Goal: Task Accomplishment & Management: Manage account settings

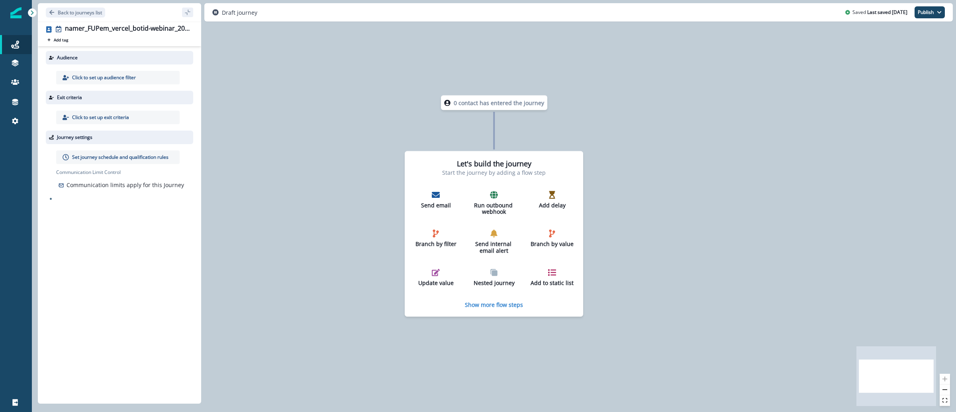
click at [111, 76] on p "Click to set up audience filter" at bounding box center [104, 77] width 64 height 7
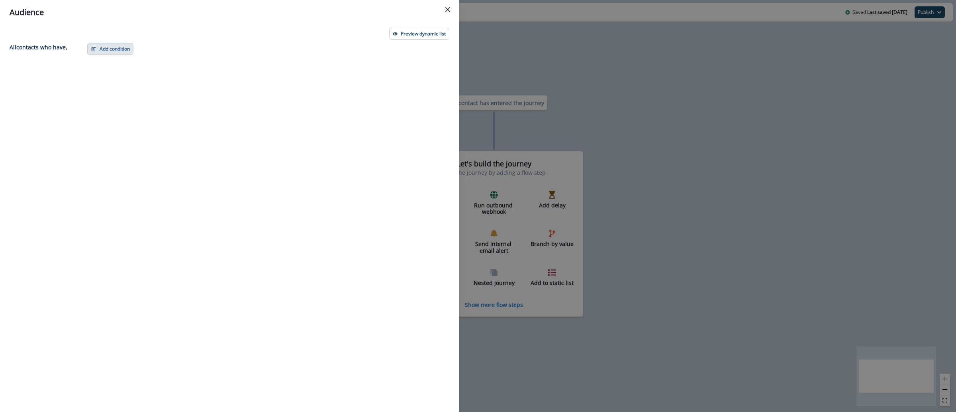
click at [121, 49] on button "Add condition" at bounding box center [110, 49] width 46 height 12
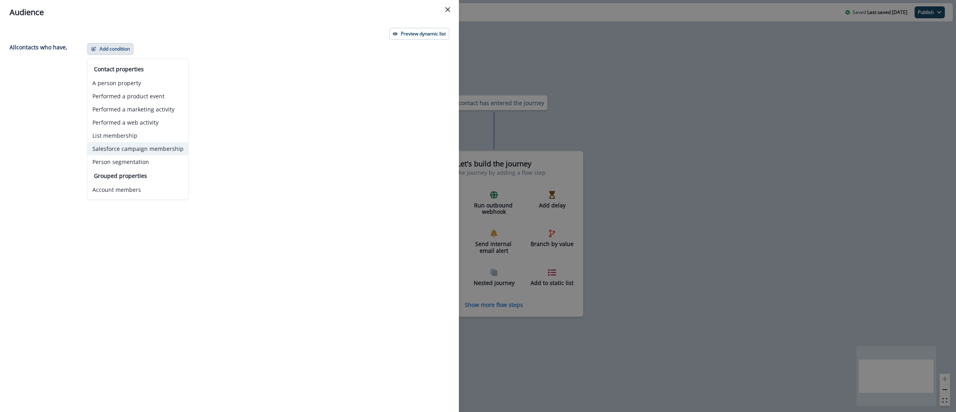
click at [154, 151] on button "Salesforce campaign membership" at bounding box center [138, 148] width 101 height 13
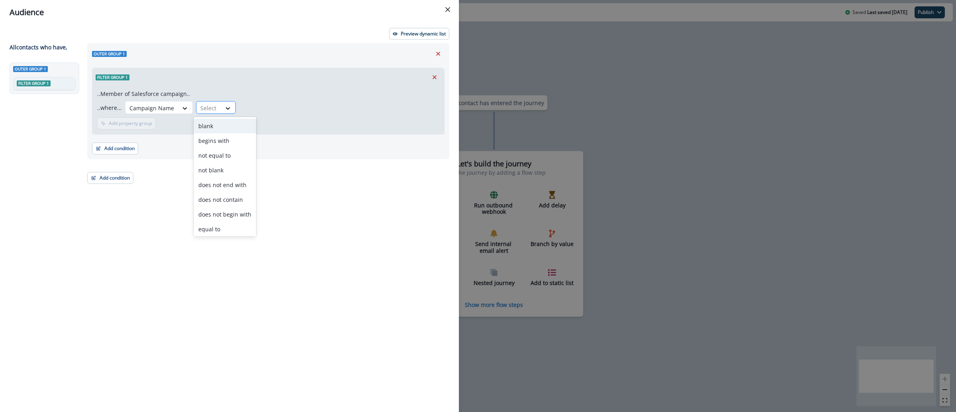
click at [209, 106] on div at bounding box center [208, 108] width 17 height 10
click at [218, 235] on div "equal to" at bounding box center [225, 229] width 63 height 15
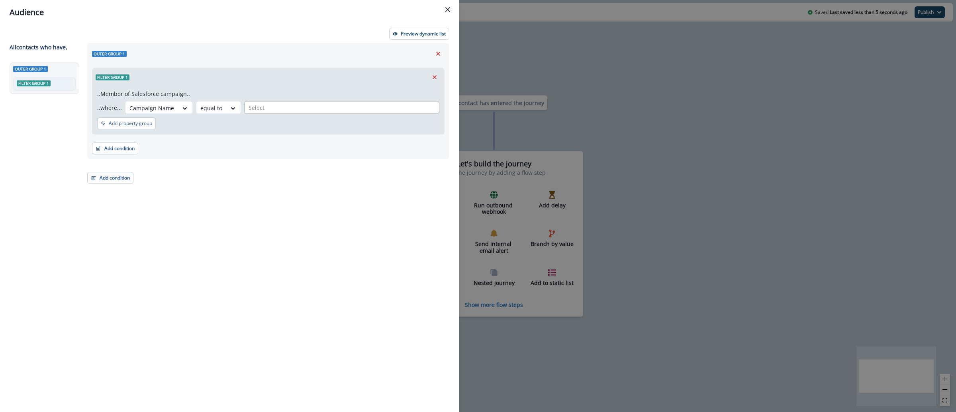
click at [264, 112] on div "Select" at bounding box center [341, 108] width 194 height 12
paste input "**********"
type input "**********"
click at [322, 128] on p "namer_wbn_vercel_botid-managing-bots_20250910" at bounding box center [350, 129] width 136 height 8
click at [395, 33] on icon "button" at bounding box center [395, 33] width 5 height 3
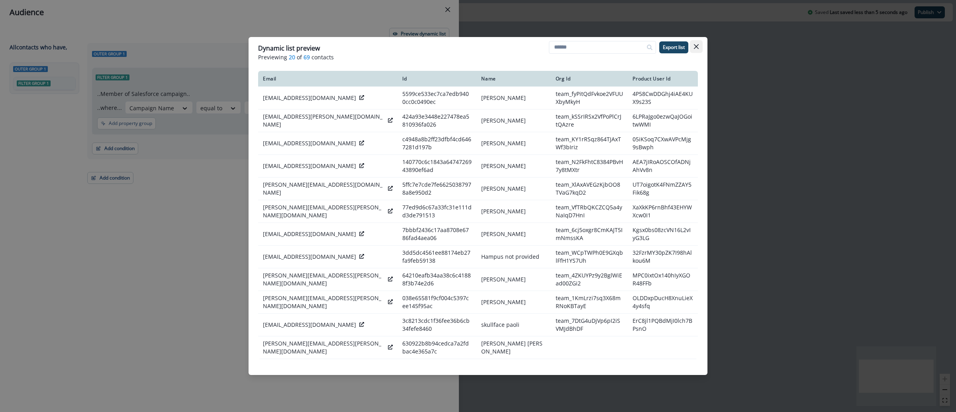
click at [696, 51] on button "Close" at bounding box center [696, 46] width 13 height 13
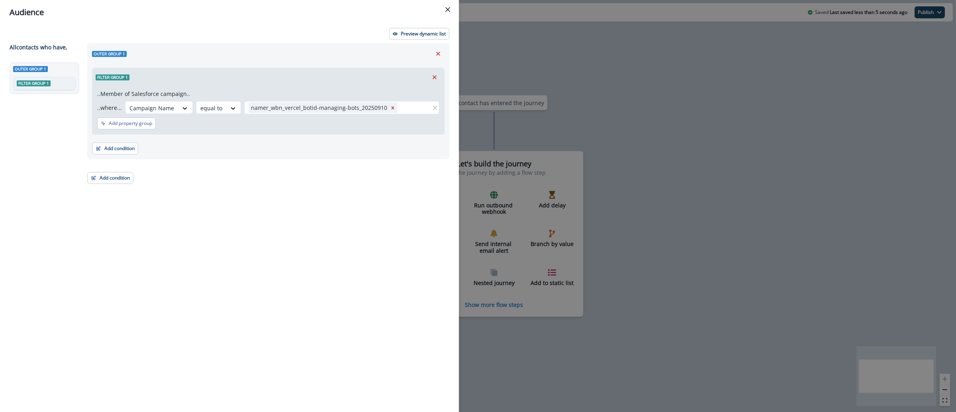
click at [484, 47] on div "Audience Preview dynamic list All contact s who have, Outer group 1 Filter grou…" at bounding box center [478, 206] width 956 height 412
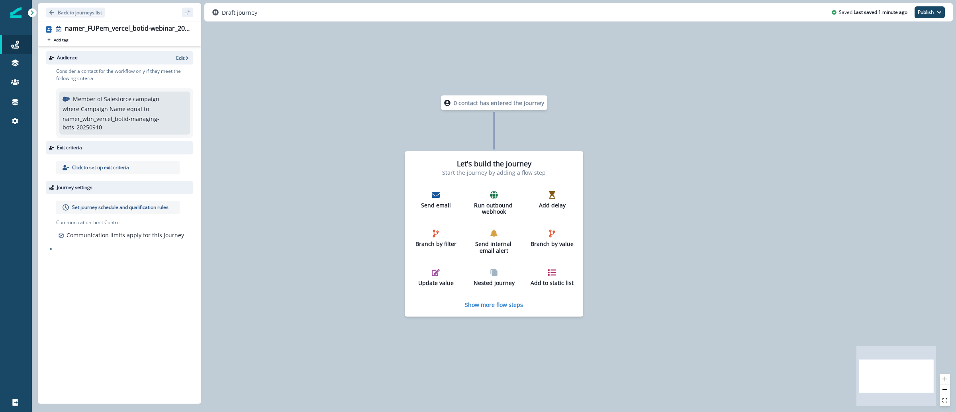
click at [84, 11] on p "Back to journeys list" at bounding box center [80, 12] width 44 height 7
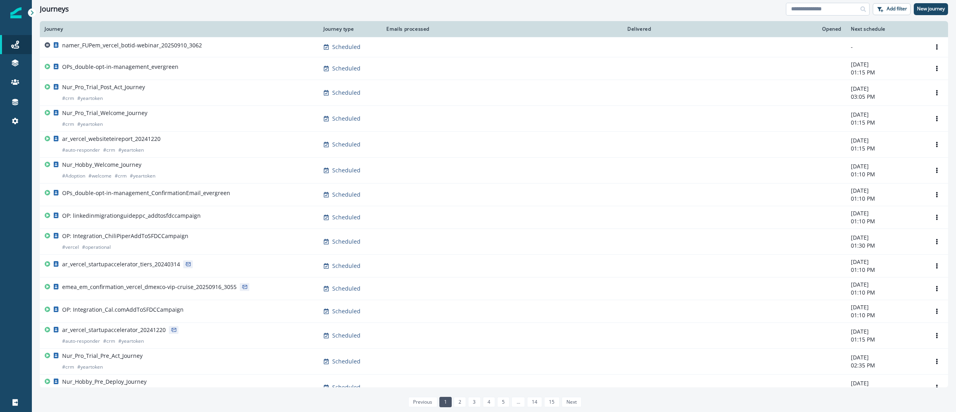
click at [806, 10] on input at bounding box center [828, 9] width 84 height 13
paste input "**********"
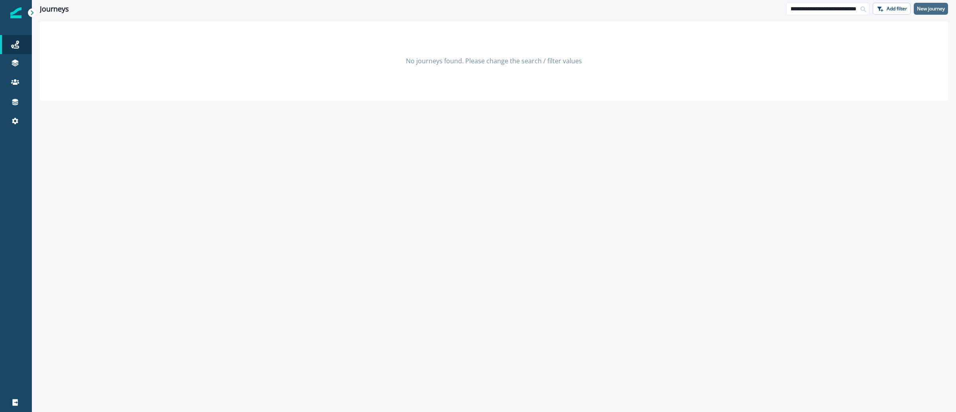
type input "**********"
click at [938, 4] on button "New journey" at bounding box center [930, 9] width 34 height 12
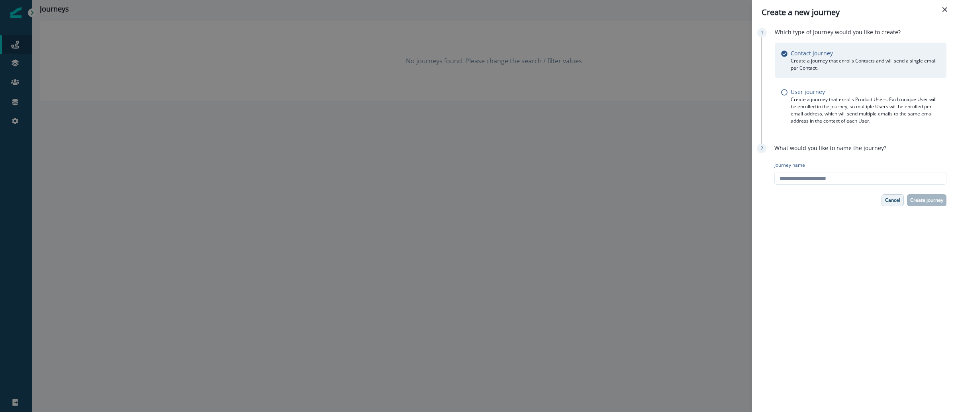
click at [892, 197] on p "Cancel" at bounding box center [892, 200] width 15 height 6
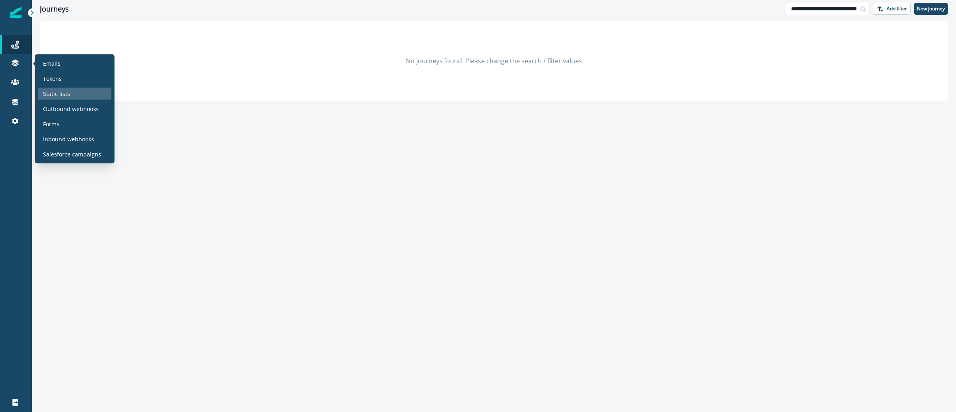
click at [80, 91] on div "Static lists" at bounding box center [74, 94] width 73 height 12
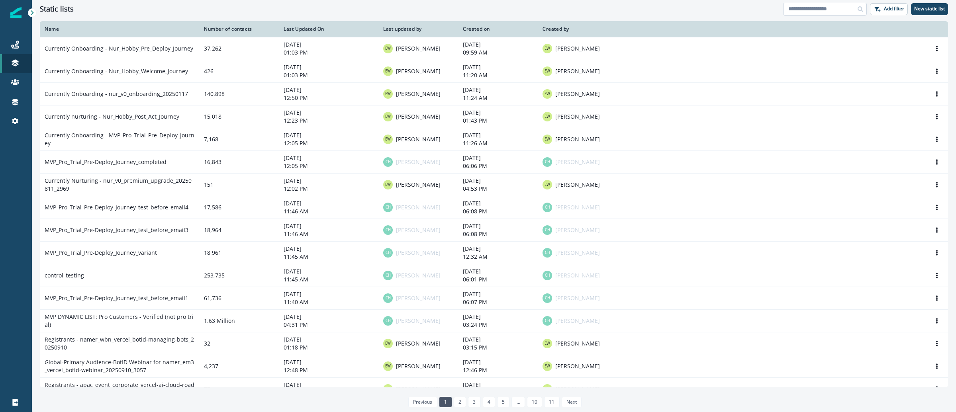
click at [814, 9] on input at bounding box center [825, 9] width 84 height 13
paste input "**********"
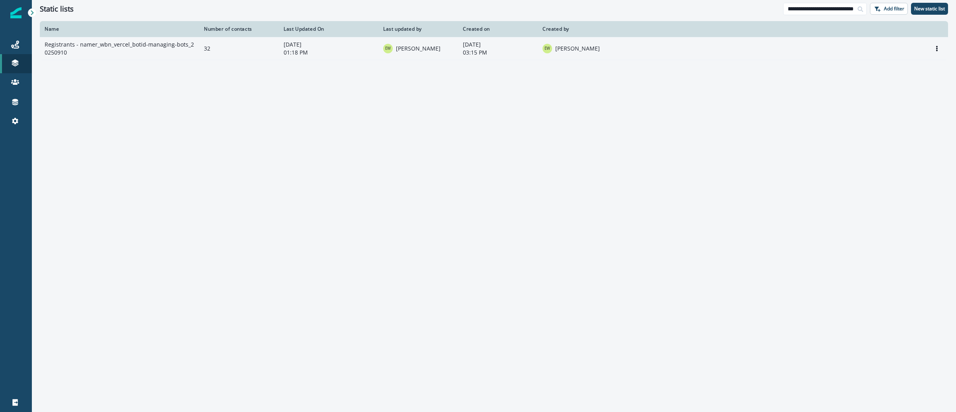
type input "**********"
click at [168, 48] on td "Registrants - namer_wbn_vercel_botid-managing-bots_20250910" at bounding box center [119, 48] width 159 height 23
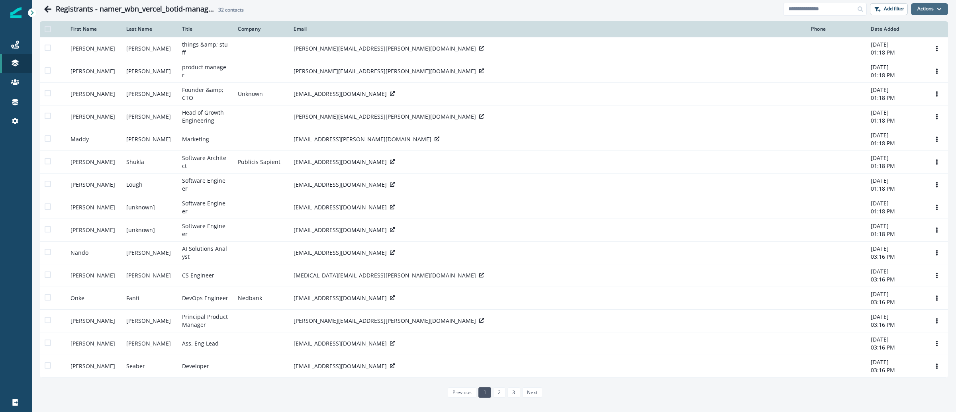
click at [932, 9] on button "Actions" at bounding box center [929, 9] width 37 height 12
click at [907, 39] on button "From a CSV file" at bounding box center [911, 42] width 71 height 13
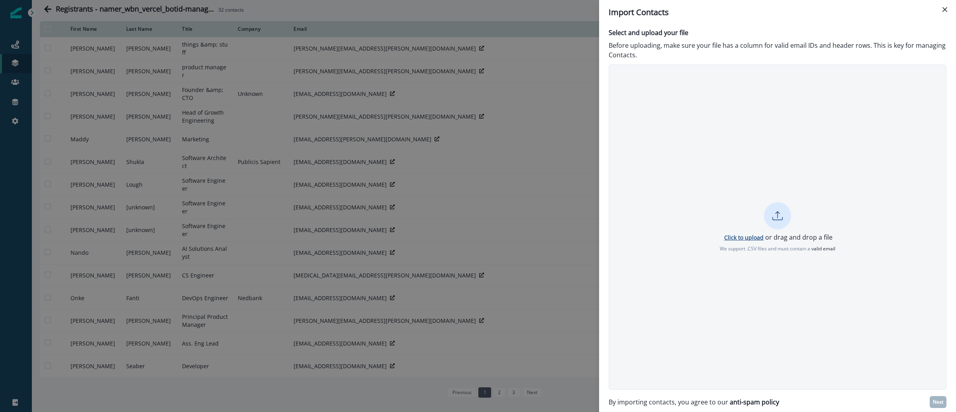
click at [731, 237] on p "Click to upload" at bounding box center [743, 238] width 39 height 8
click at [743, 239] on p "Click to upload" at bounding box center [743, 238] width 39 height 8
click at [933, 400] on p "Next" at bounding box center [938, 402] width 10 height 6
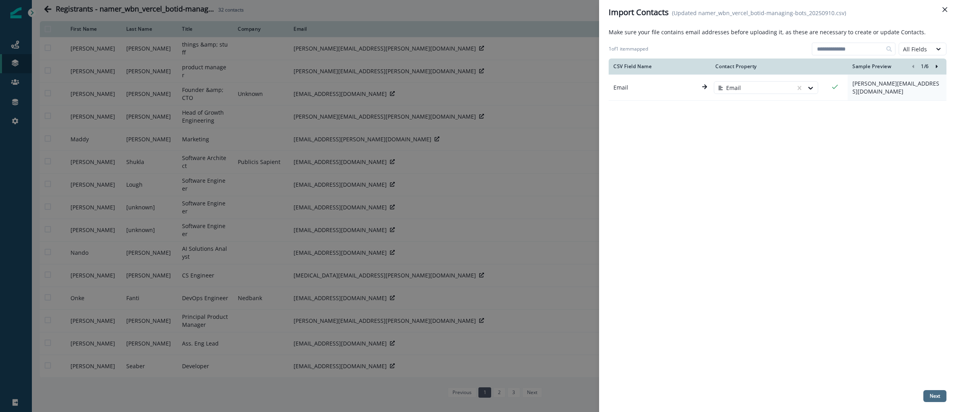
click at [936, 398] on p "Next" at bounding box center [934, 396] width 10 height 6
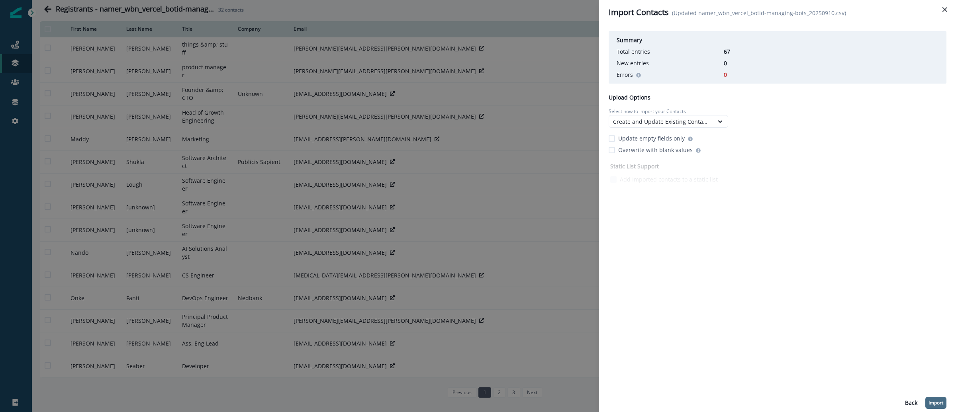
click at [937, 403] on p "Import" at bounding box center [935, 403] width 15 height 6
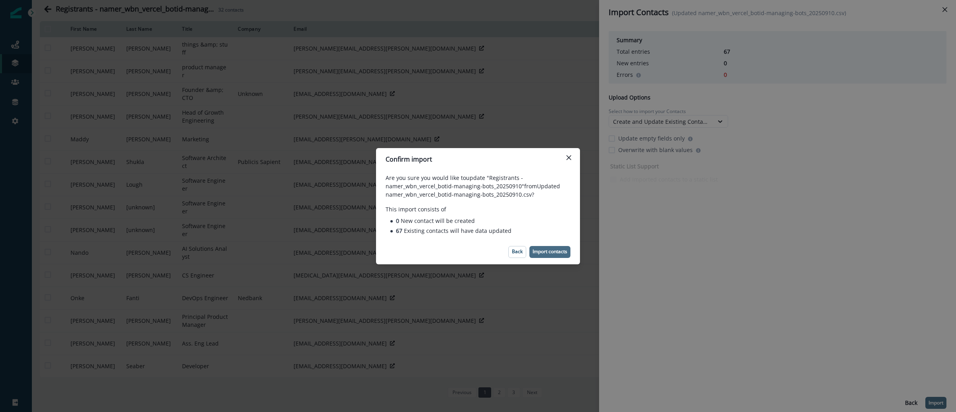
click at [558, 254] on p "Import contacts" at bounding box center [549, 252] width 35 height 6
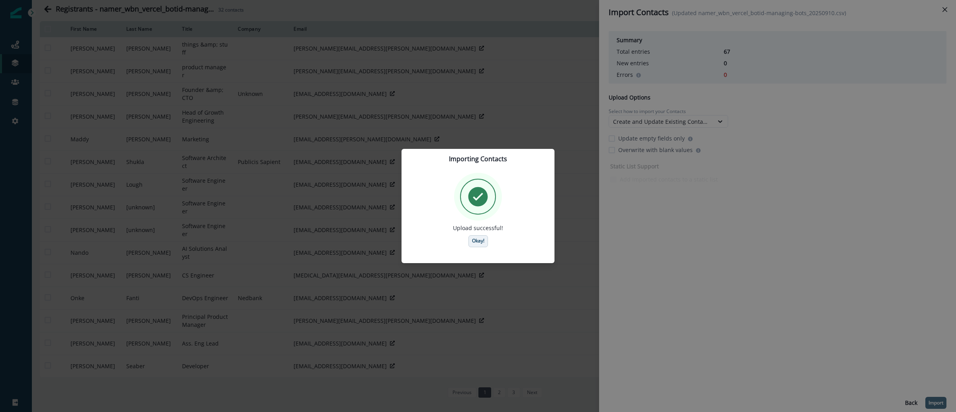
click at [482, 245] on button "Okay!" at bounding box center [478, 241] width 20 height 12
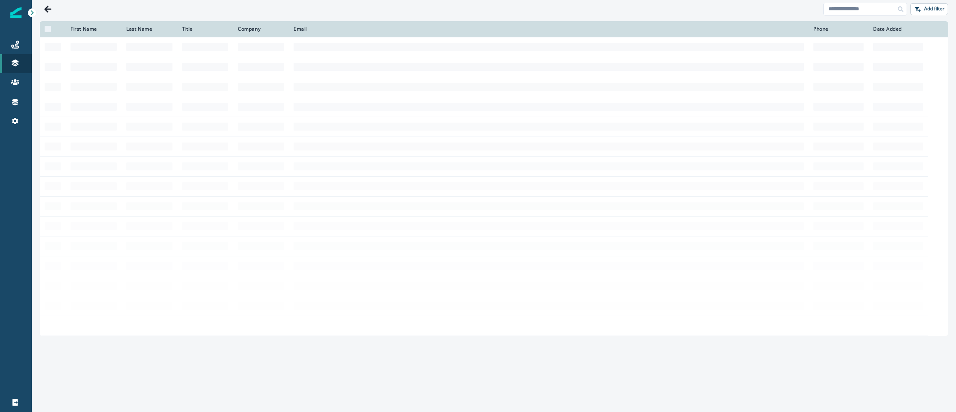
click at [10, 14] on div "Journeys Emails Tokens Static lists Outbound webhooks Forms Inbound webhooks Sa…" at bounding box center [16, 206] width 32 height 412
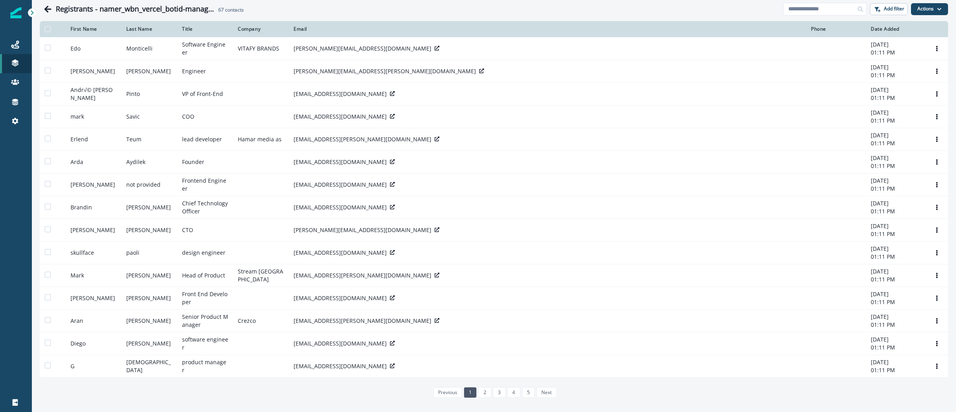
click at [16, 18] on img at bounding box center [15, 12] width 11 height 11
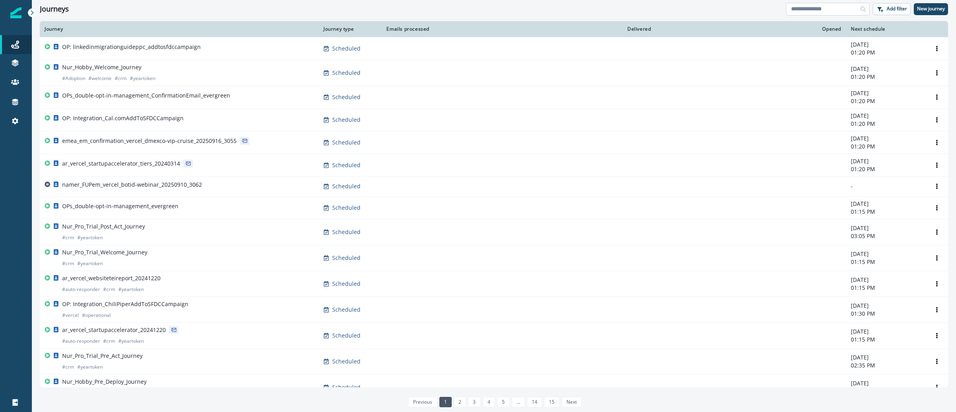
click at [823, 8] on input at bounding box center [828, 9] width 84 height 13
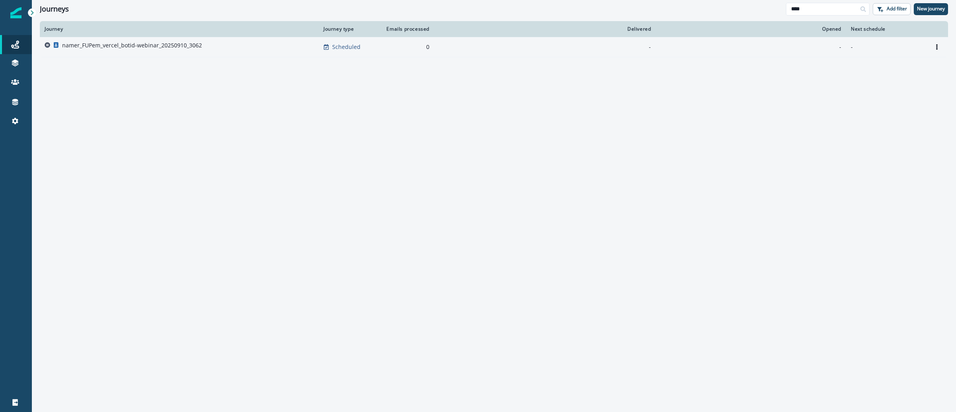
type input "****"
click at [159, 43] on p "namer_FUPem_vercel_botid-webinar_20250910_3062" at bounding box center [132, 45] width 140 height 8
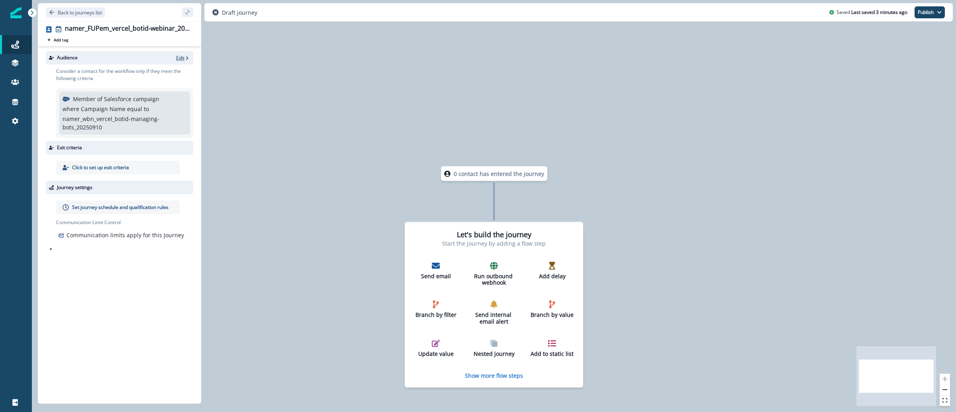
click at [180, 56] on p "Edit" at bounding box center [180, 58] width 8 height 7
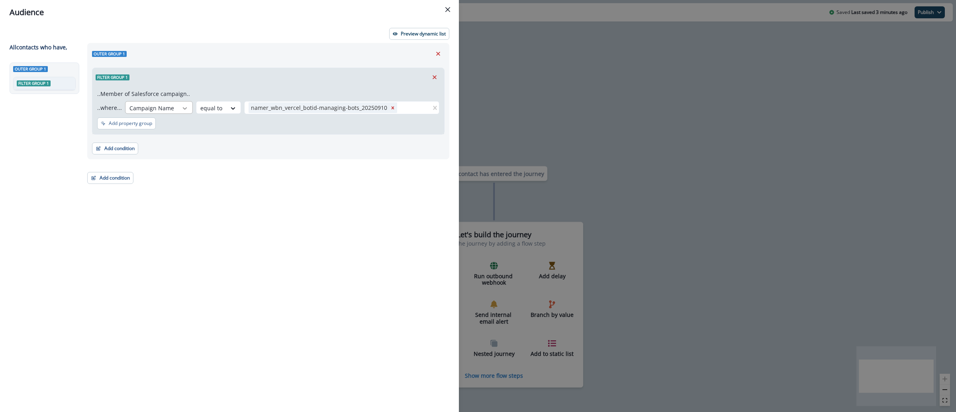
click at [182, 107] on icon at bounding box center [184, 108] width 7 height 8
click at [431, 78] on icon "Remove" at bounding box center [434, 77] width 7 height 7
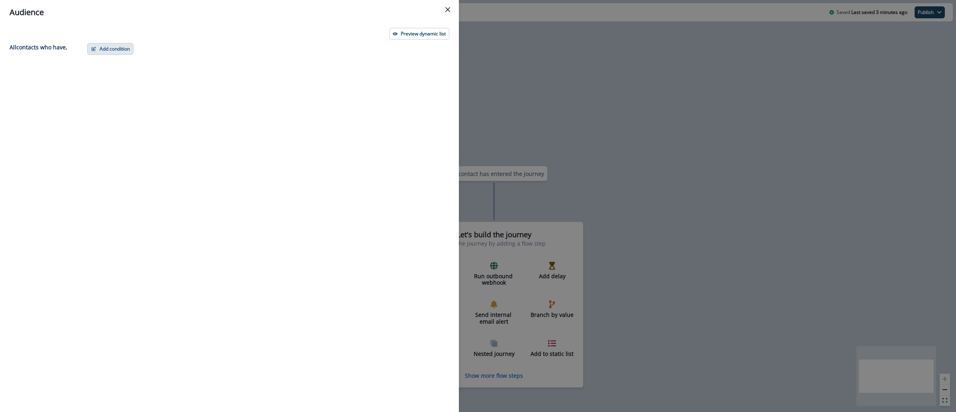
click at [104, 47] on button "Add condition" at bounding box center [110, 49] width 46 height 12
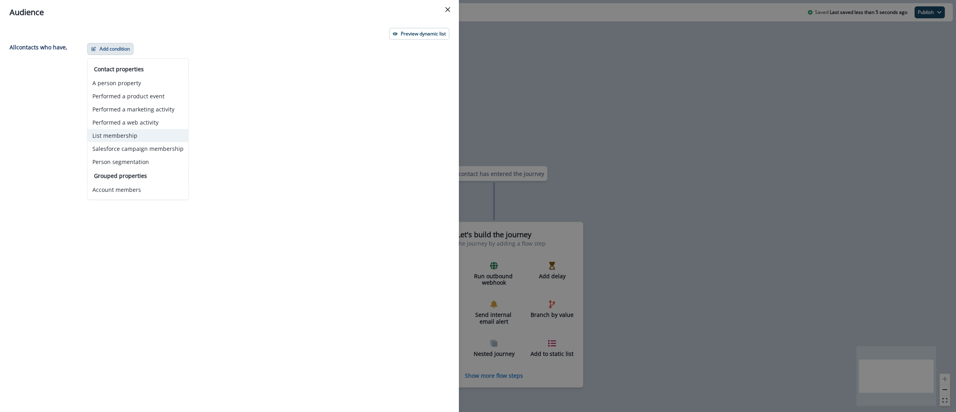
click at [119, 136] on button "List membership" at bounding box center [138, 135] width 101 height 13
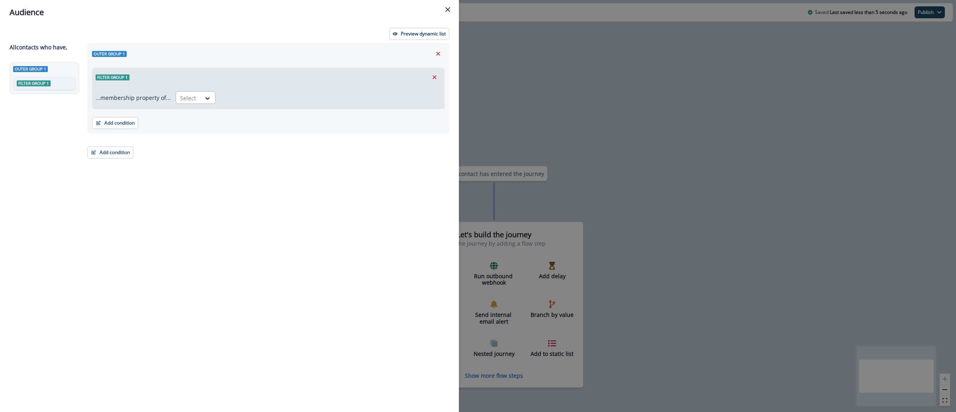
click at [185, 103] on div "Select" at bounding box center [188, 98] width 25 height 13
click at [186, 119] on div "in" at bounding box center [193, 116] width 40 height 15
click at [249, 102] on div at bounding box center [316, 98] width 182 height 10
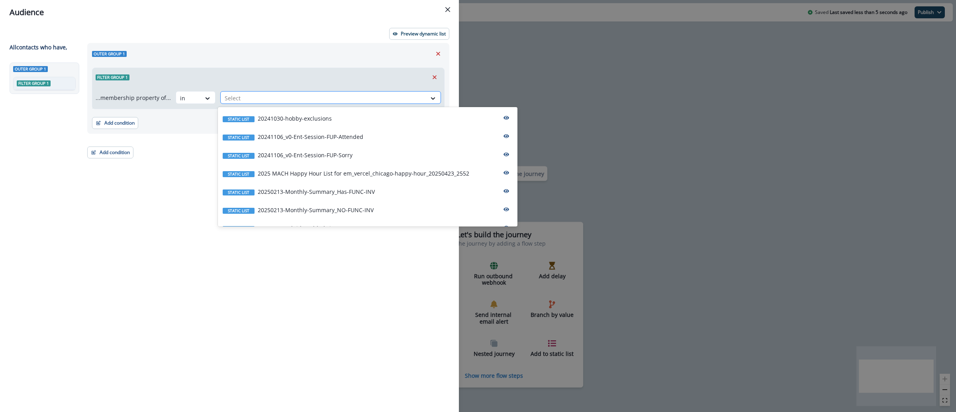
paste input "**********"
type input "**********"
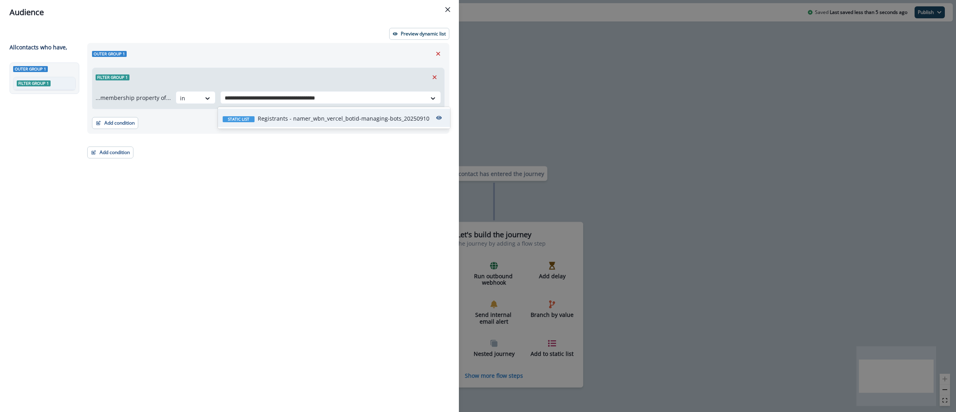
click at [313, 119] on p "Registrants - namer_wbn_vercel_botid-managing-bots_20250910" at bounding box center [344, 118] width 172 height 8
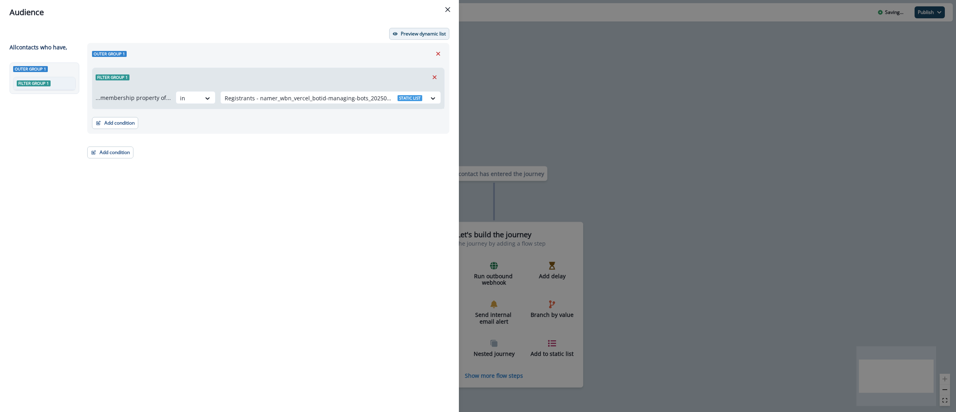
click at [398, 39] on button "Preview dynamic list" at bounding box center [419, 34] width 60 height 12
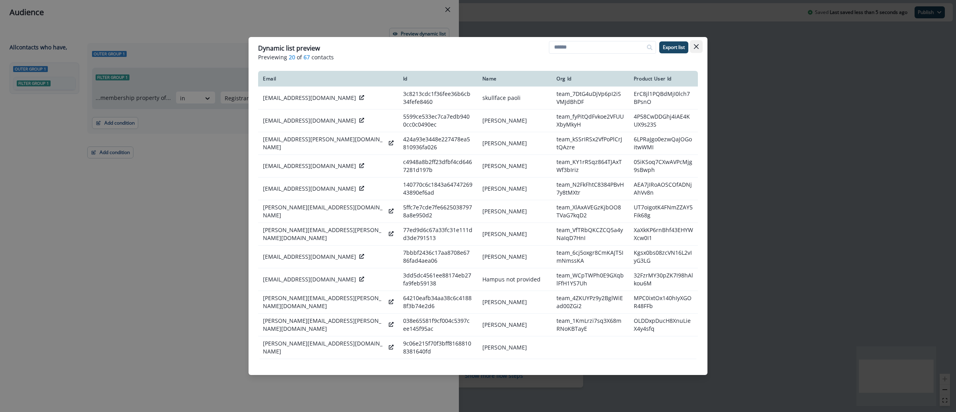
click at [695, 48] on icon "Close" at bounding box center [696, 46] width 5 height 5
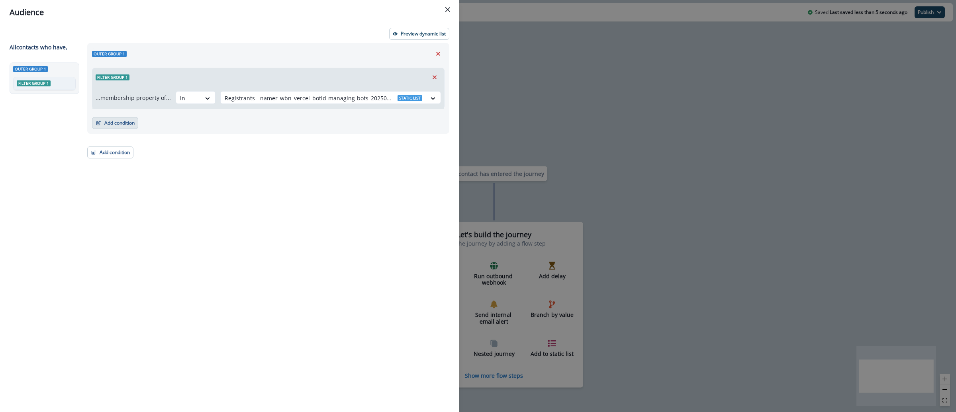
click at [117, 126] on button "Add condition" at bounding box center [115, 123] width 46 height 12
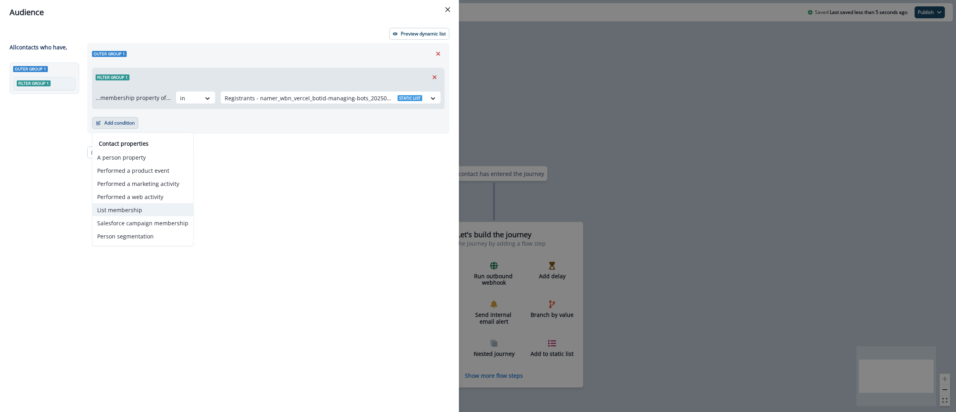
click at [149, 208] on button "List membership" at bounding box center [142, 209] width 101 height 13
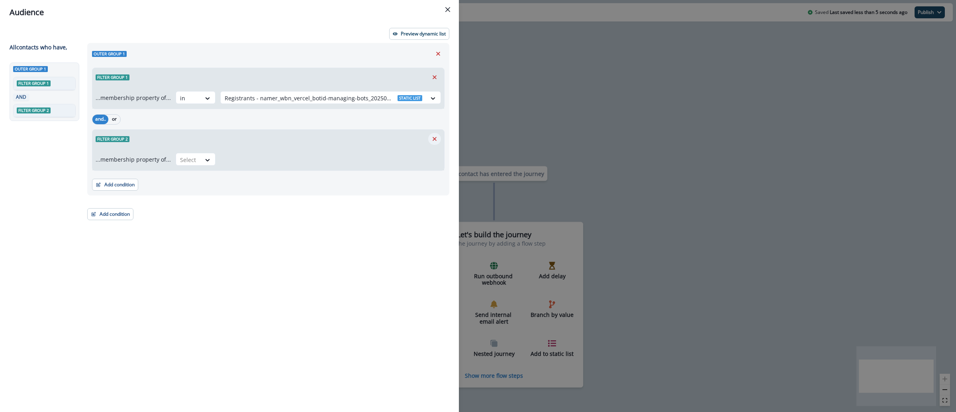
click at [434, 141] on icon "Remove" at bounding box center [434, 138] width 7 height 7
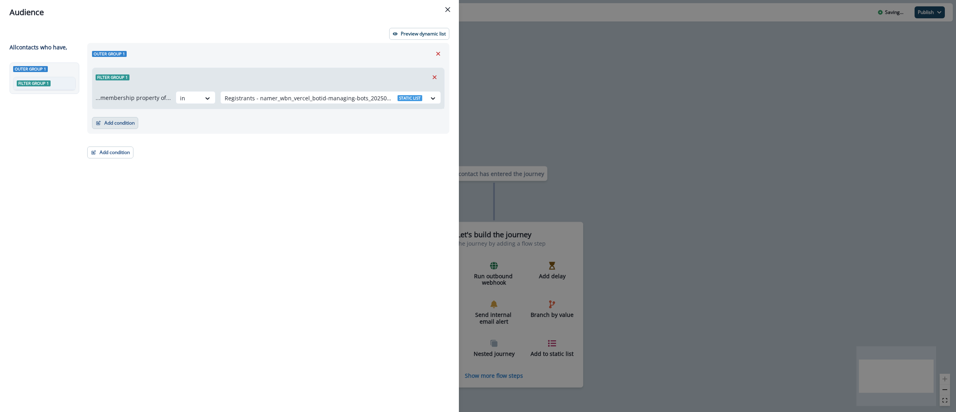
click at [127, 121] on button "Add condition" at bounding box center [115, 123] width 46 height 12
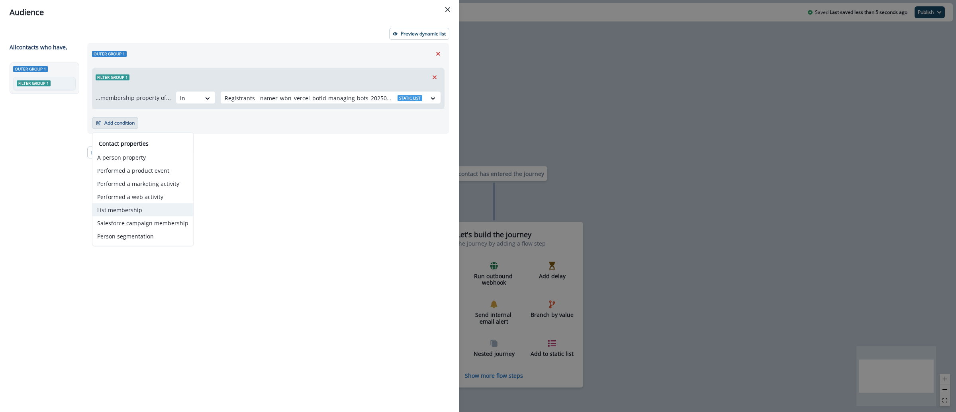
click at [161, 207] on button "List membership" at bounding box center [142, 209] width 101 height 13
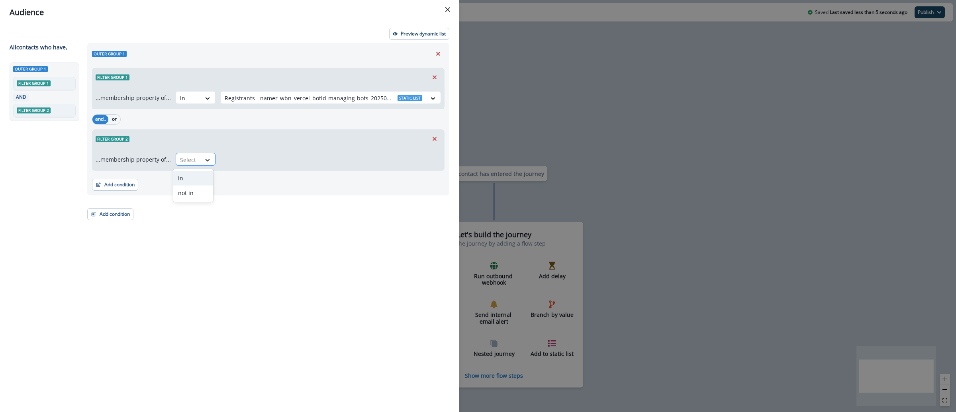
click at [201, 161] on div at bounding box center [208, 160] width 14 height 8
click at [188, 192] on div "not in" at bounding box center [193, 193] width 40 height 15
click at [238, 163] on div at bounding box center [323, 160] width 197 height 10
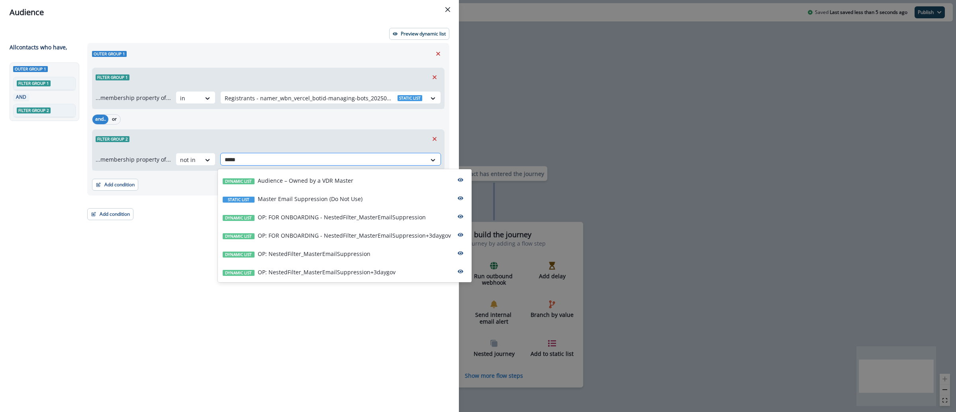
type input "******"
click at [385, 265] on div "Dynamic list OP: NestedFilter_MasterEmailSuppression+3daygov" at bounding box center [345, 271] width 254 height 18
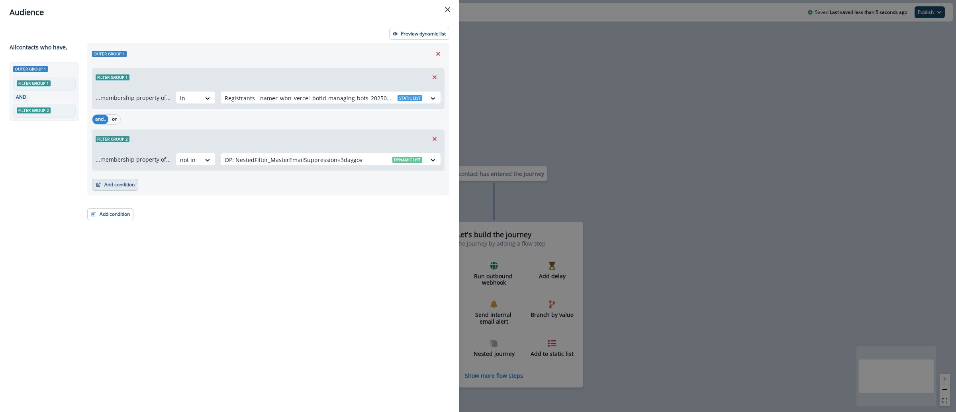
click at [109, 184] on button "Add condition" at bounding box center [115, 185] width 46 height 12
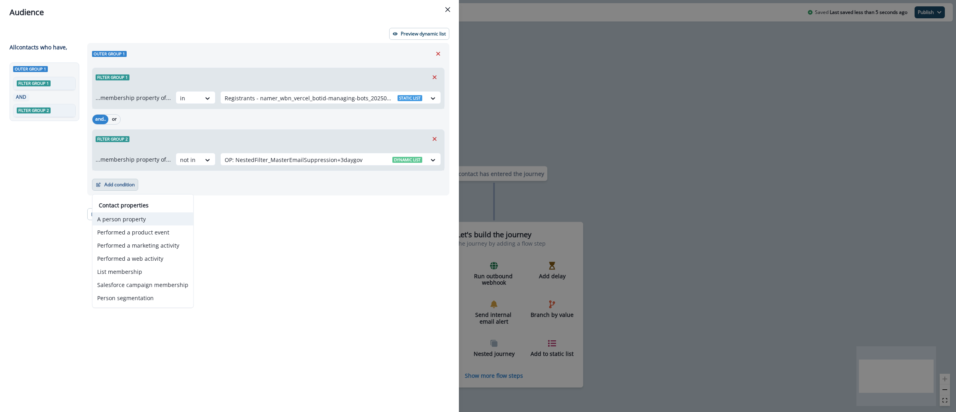
click at [124, 219] on button "A person property" at bounding box center [142, 219] width 101 height 13
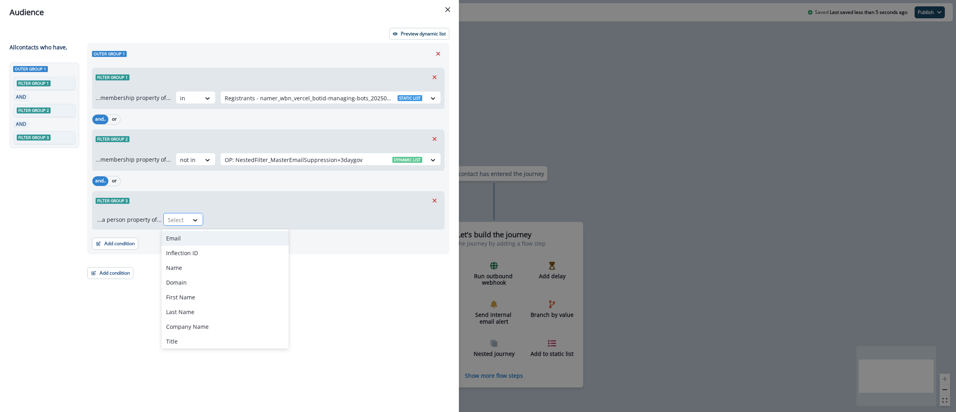
click at [180, 223] on div at bounding box center [176, 220] width 17 height 10
type input "*"
drag, startPoint x: 181, startPoint y: 238, endPoint x: 200, endPoint y: 230, distance: 20.3
click at [182, 237] on div "Email" at bounding box center [224, 238] width 127 height 15
click at [212, 221] on div at bounding box center [219, 220] width 17 height 10
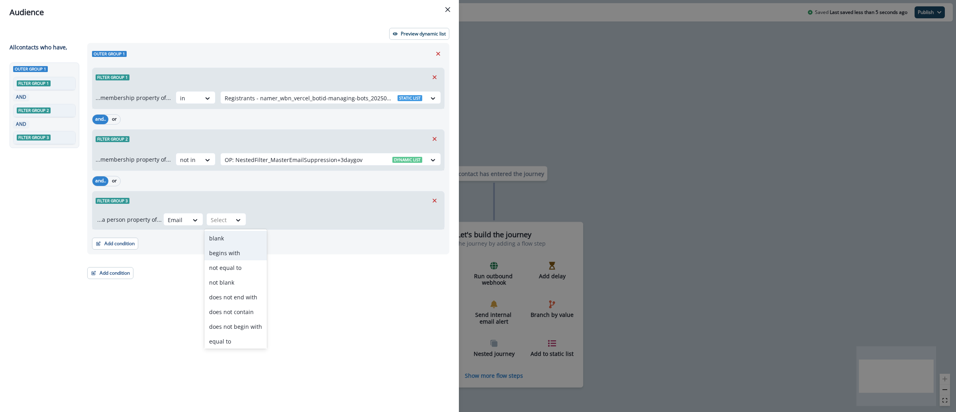
type input "*"
drag, startPoint x: 237, startPoint y: 251, endPoint x: 251, endPoint y: 246, distance: 14.9
click at [238, 251] on div "does not contain" at bounding box center [235, 253] width 63 height 15
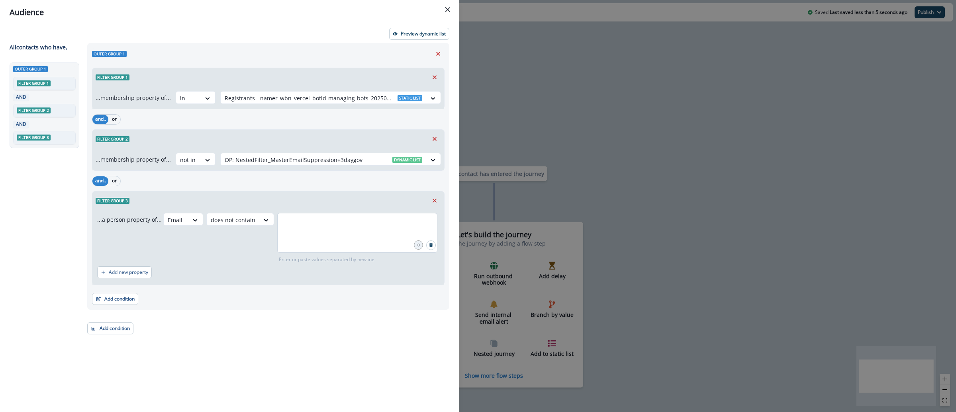
click at [288, 237] on div at bounding box center [357, 233] width 160 height 40
type input "**********"
click at [131, 337] on div "Outer group 1 Filter group 1 ...membership property of... in Registrants - name…" at bounding box center [265, 213] width 367 height 340
click at [129, 333] on button "Add condition" at bounding box center [110, 329] width 46 height 12
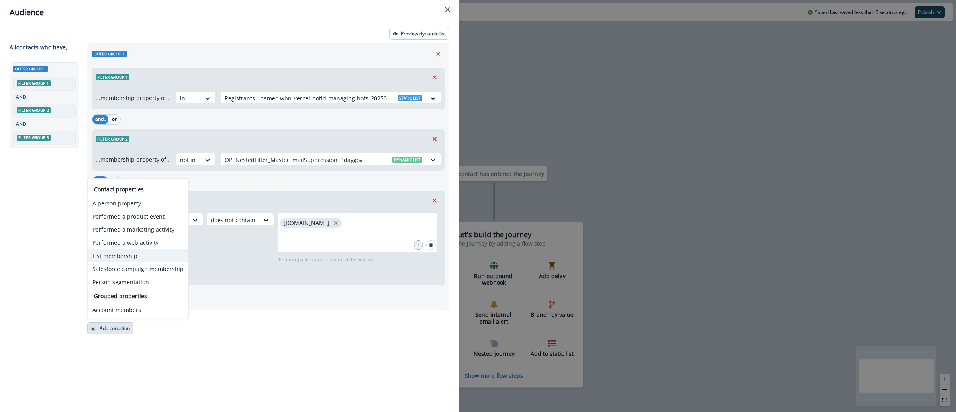
click at [137, 256] on button "List membership" at bounding box center [138, 255] width 101 height 13
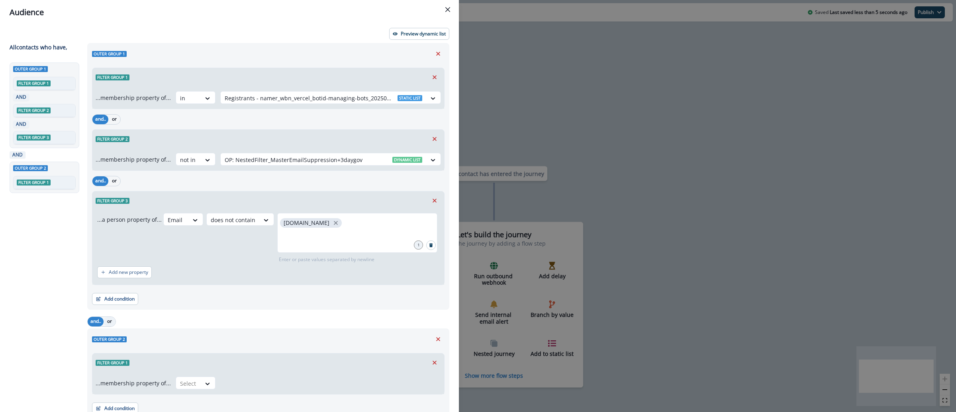
click at [112, 323] on button "or" at bounding box center [110, 322] width 12 height 10
drag, startPoint x: 624, startPoint y: 88, endPoint x: 521, endPoint y: 90, distance: 103.2
click at [625, 88] on div "Audience Preview dynamic list All contact s who have, Outer group 1 Filter grou…" at bounding box center [478, 206] width 956 height 412
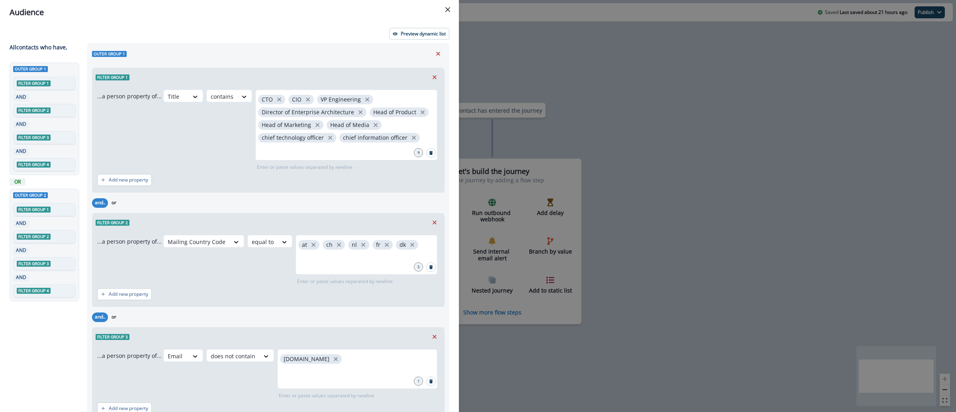
drag, startPoint x: 625, startPoint y: 92, endPoint x: 508, endPoint y: 73, distance: 118.6
click at [626, 92] on div "Audience Preview dynamic list All contact s who have, Outer group 1 Filter grou…" at bounding box center [478, 206] width 956 height 412
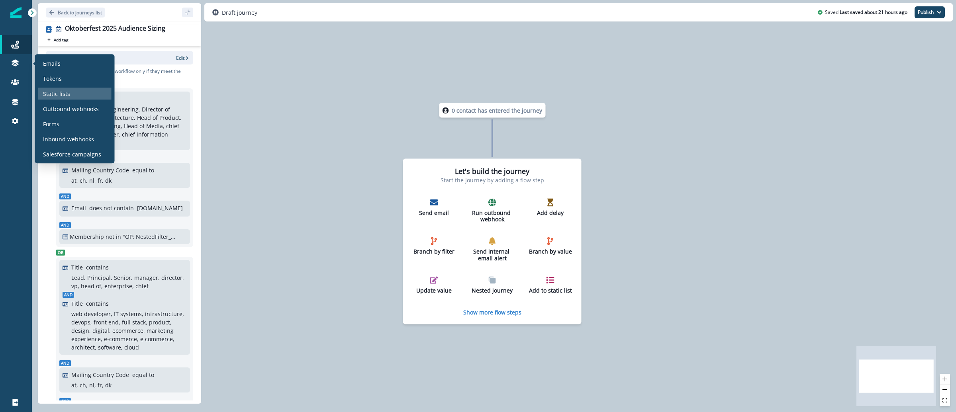
click at [69, 100] on div "Static lists" at bounding box center [74, 94] width 73 height 12
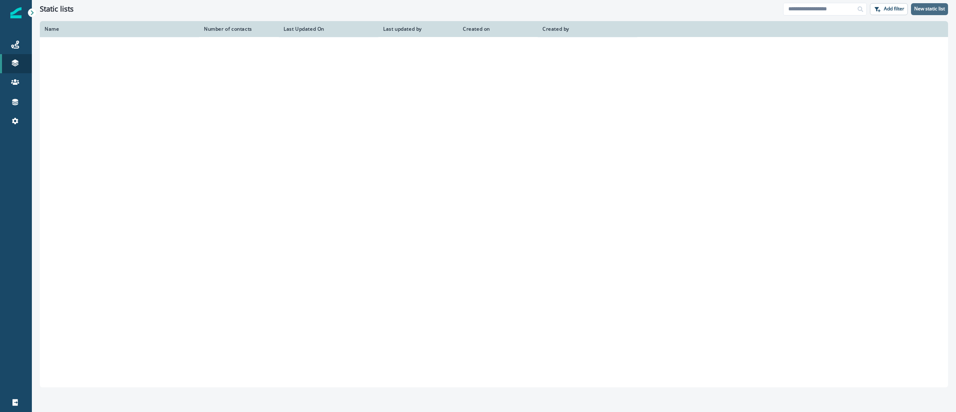
click at [919, 8] on p "New static list" at bounding box center [929, 9] width 31 height 6
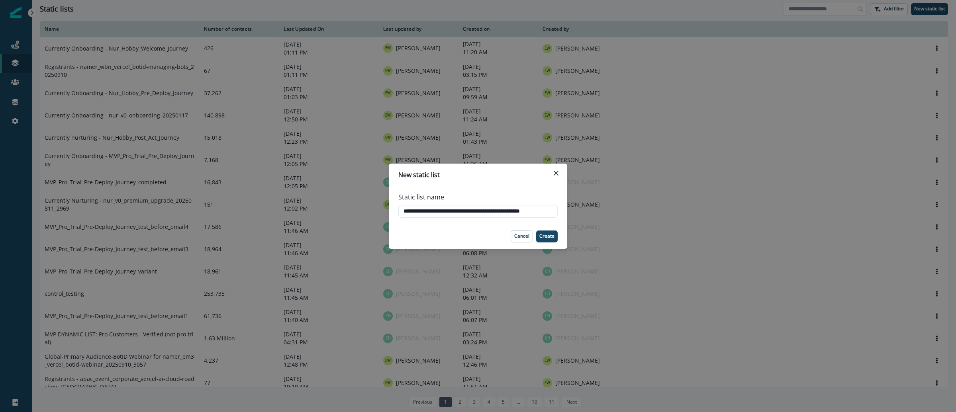
scroll to position [0, 13]
type input "**********"
click at [553, 235] on p "Create" at bounding box center [546, 236] width 15 height 6
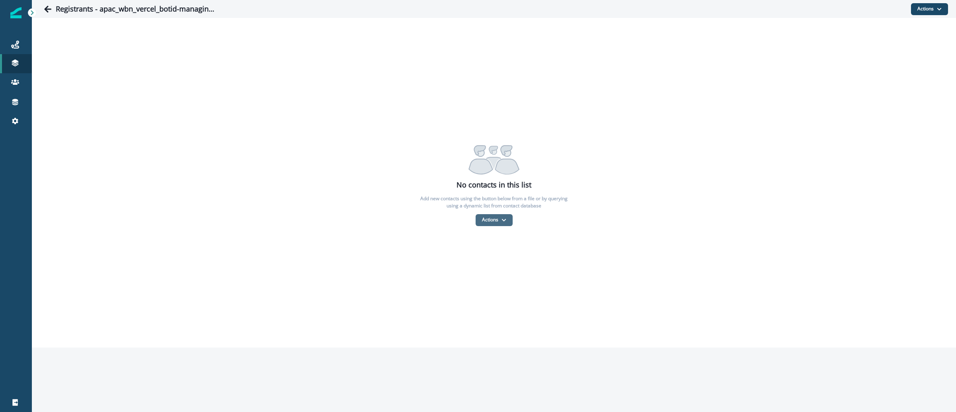
click at [504, 225] on button "Actions" at bounding box center [493, 220] width 37 height 12
click at [502, 251] on button "From a CSV file" at bounding box center [511, 253] width 71 height 13
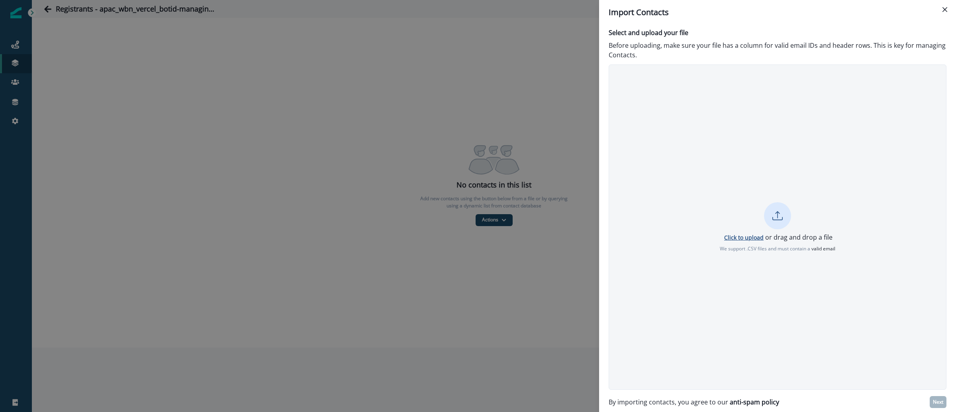
click at [732, 240] on p "Click to upload" at bounding box center [743, 238] width 39 height 8
click at [931, 402] on button "Next" at bounding box center [937, 402] width 17 height 12
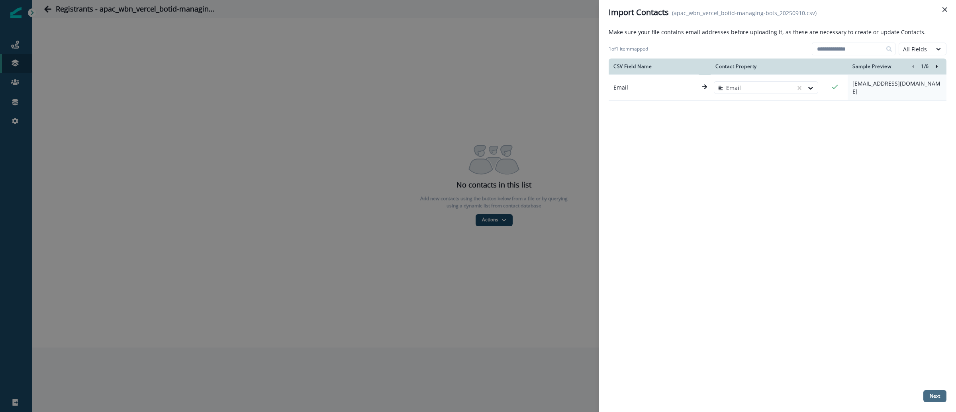
click at [931, 400] on button "Next" at bounding box center [934, 396] width 23 height 12
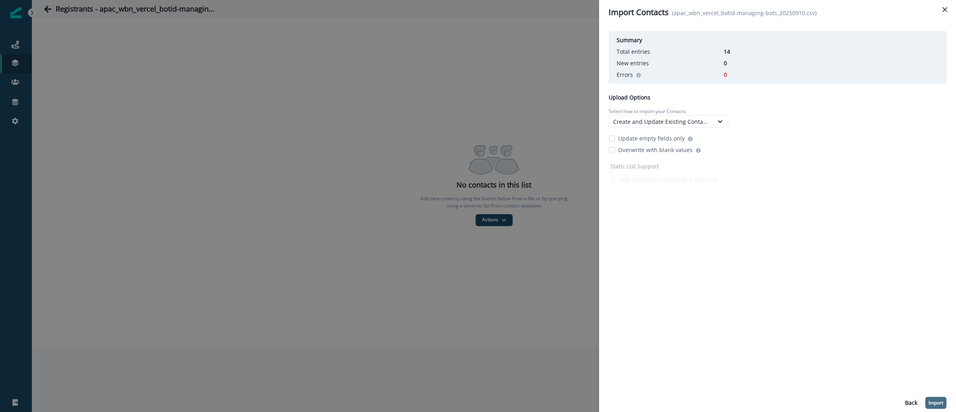
click at [938, 406] on button "Import" at bounding box center [935, 403] width 21 height 12
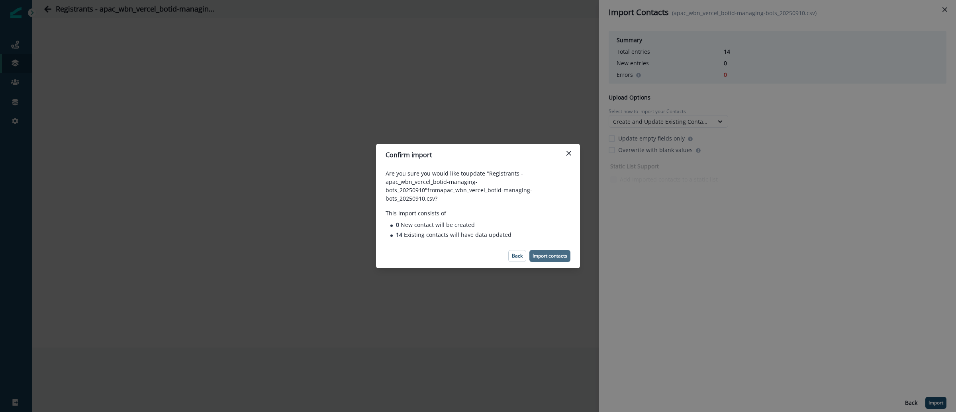
click at [561, 253] on p "Import contacts" at bounding box center [549, 256] width 35 height 6
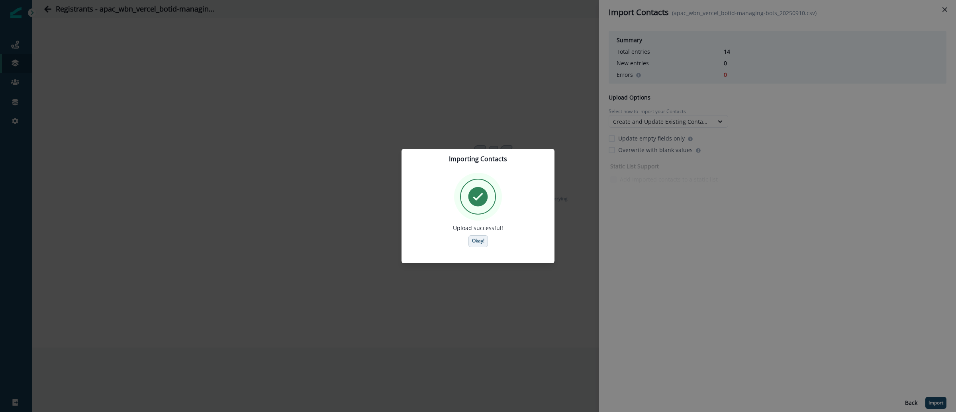
click at [479, 240] on p "Okay!" at bounding box center [478, 241] width 12 height 6
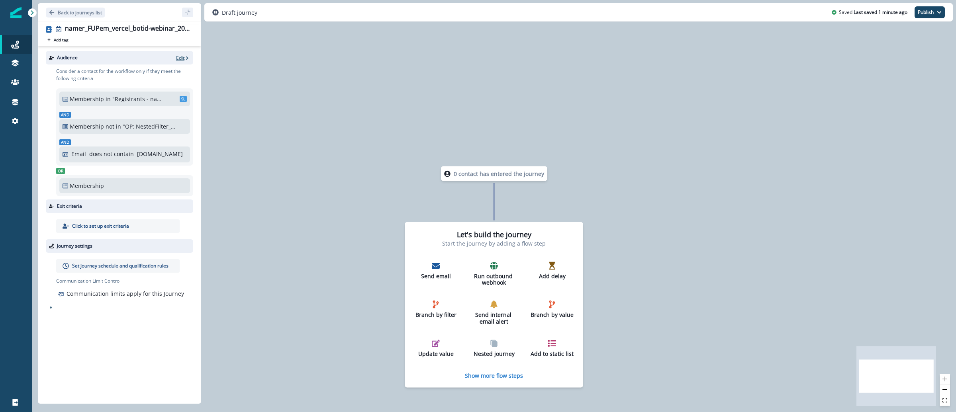
click at [182, 58] on p "Edit" at bounding box center [180, 58] width 8 height 7
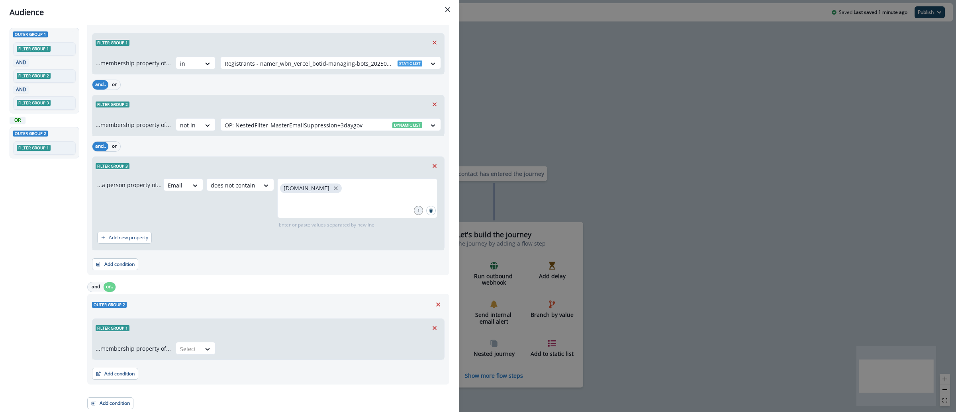
scroll to position [36, 0]
click at [196, 350] on div "Select" at bounding box center [188, 348] width 25 height 13
click at [190, 383] on div "in" at bounding box center [193, 380] width 40 height 15
click at [257, 345] on div at bounding box center [323, 349] width 197 height 10
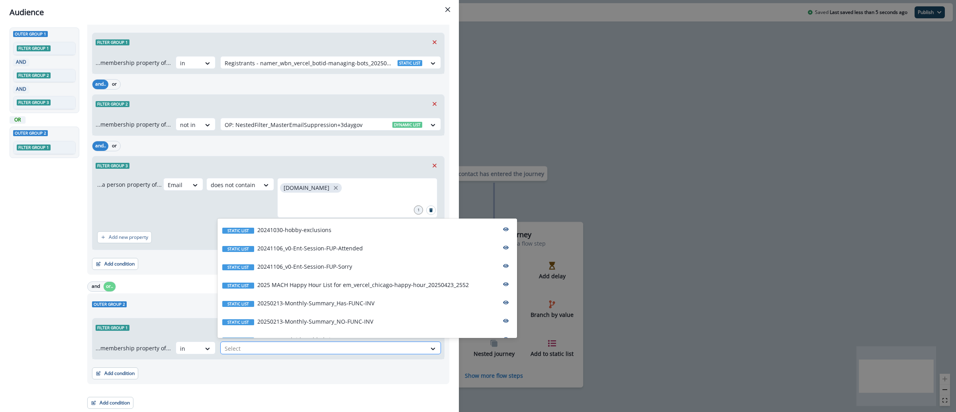
paste input "**********"
type input "**********"
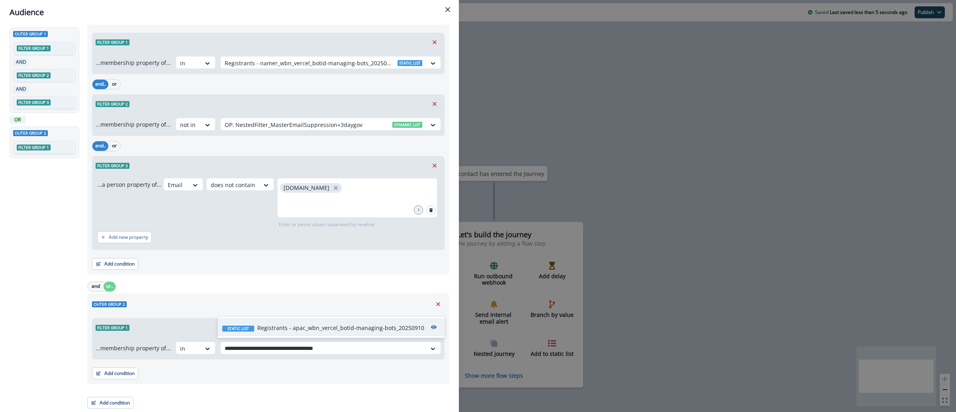
click at [267, 329] on p "Registrants - apac_wbn_vercel_botid-managing-bots_20250910" at bounding box center [340, 328] width 167 height 8
click at [113, 375] on button "Add condition" at bounding box center [115, 374] width 46 height 12
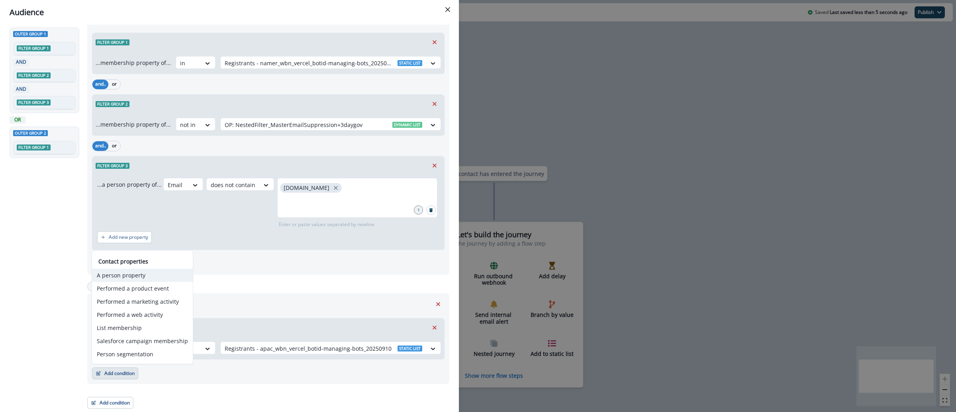
click at [134, 276] on button "A person property" at bounding box center [142, 275] width 101 height 13
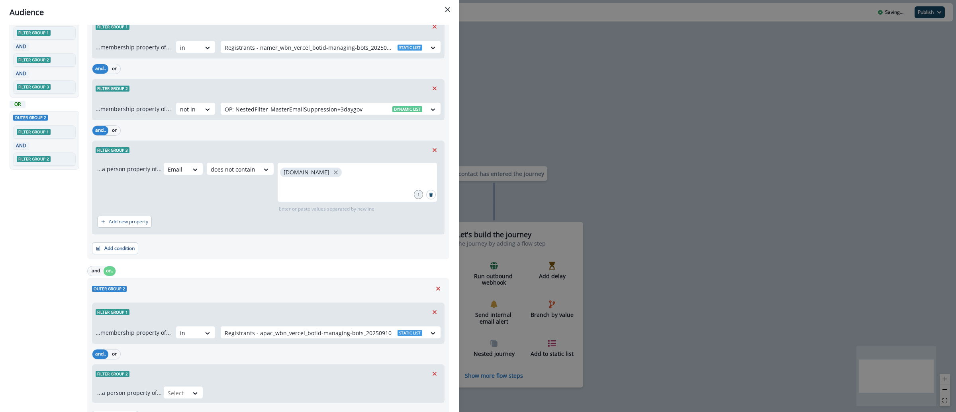
scroll to position [94, 0]
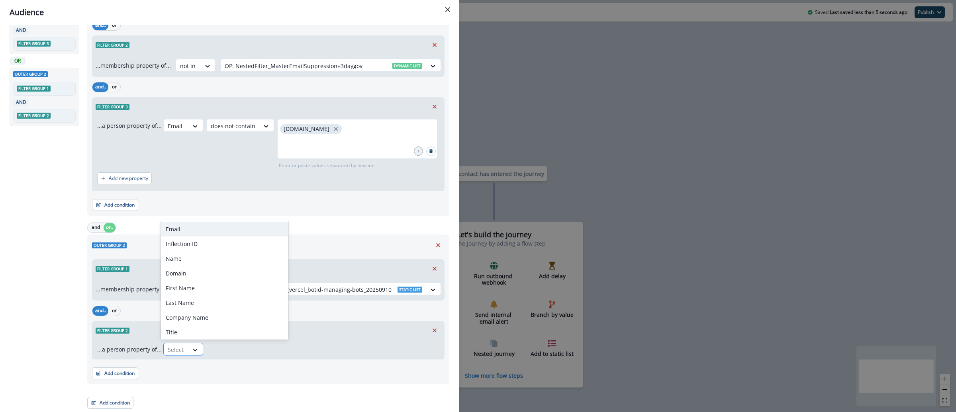
click at [193, 348] on icon at bounding box center [195, 350] width 7 height 8
click at [203, 231] on div "Email" at bounding box center [224, 229] width 127 height 15
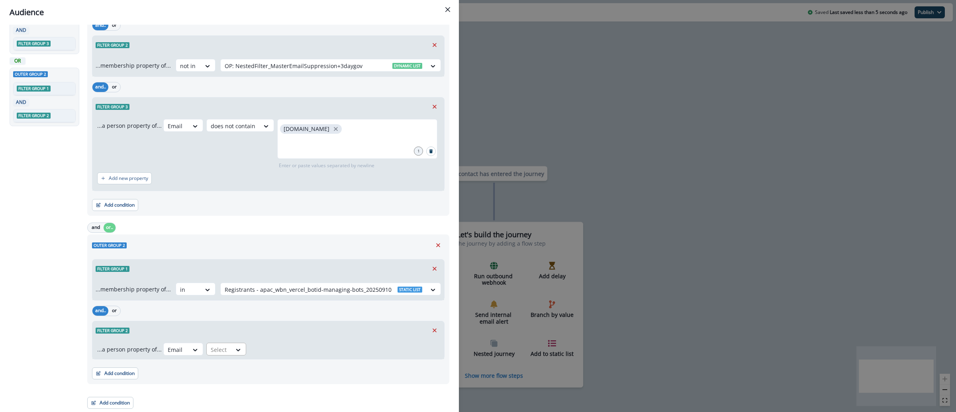
click at [225, 350] on div "Select" at bounding box center [219, 349] width 25 height 13
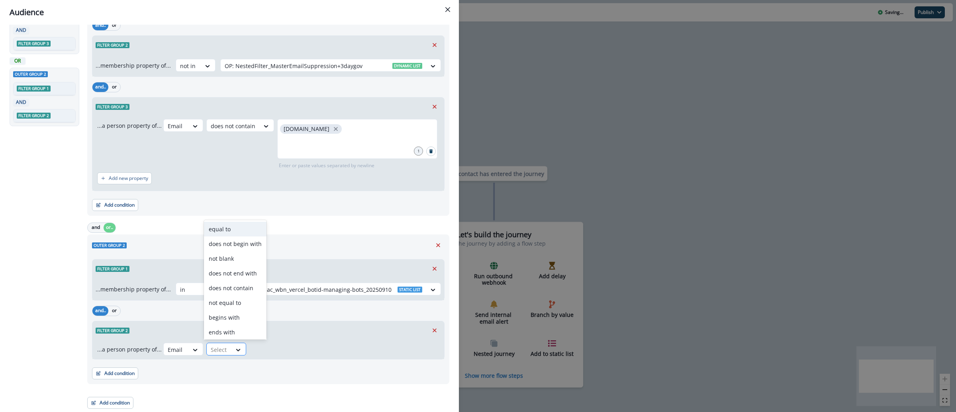
type input "*"
click at [239, 321] on div "does not contain" at bounding box center [235, 316] width 63 height 15
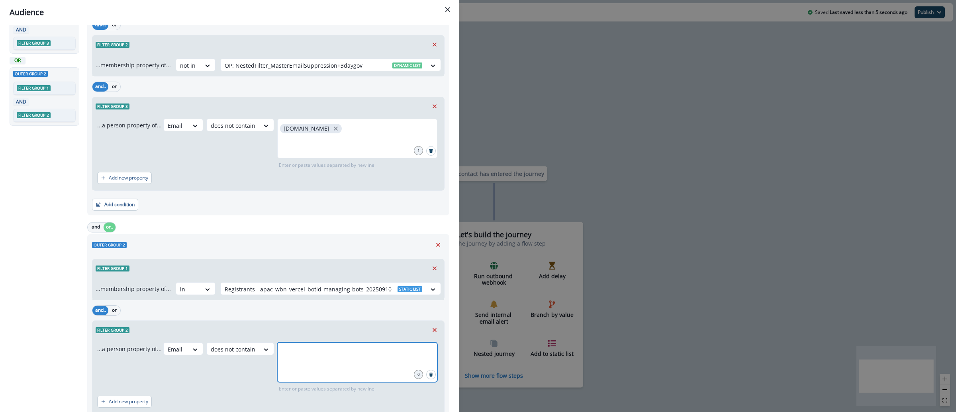
click at [297, 352] on input "text" at bounding box center [357, 352] width 158 height 16
type input "**********"
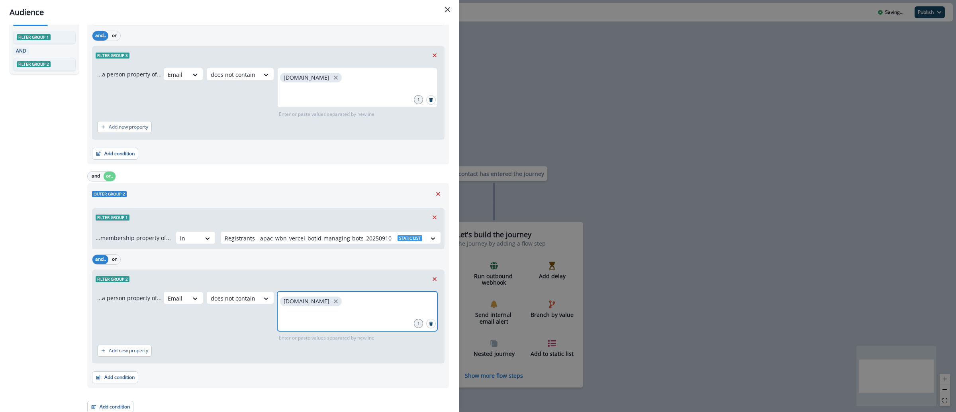
scroll to position [150, 0]
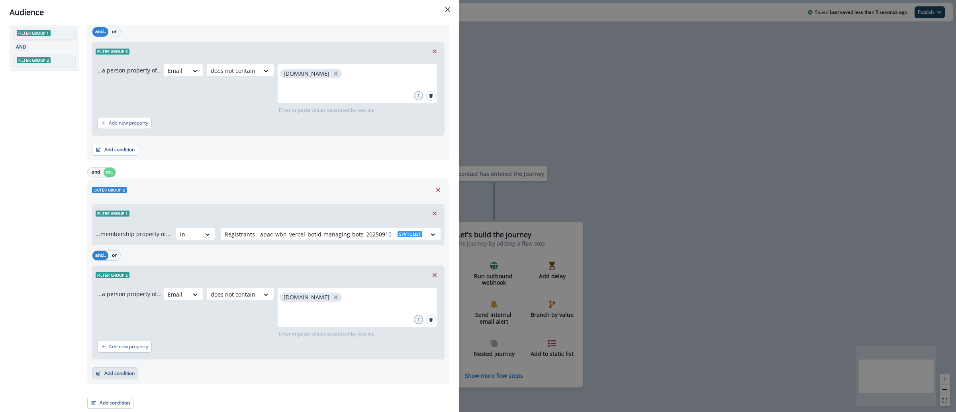
click at [129, 375] on button "Add condition" at bounding box center [115, 374] width 46 height 12
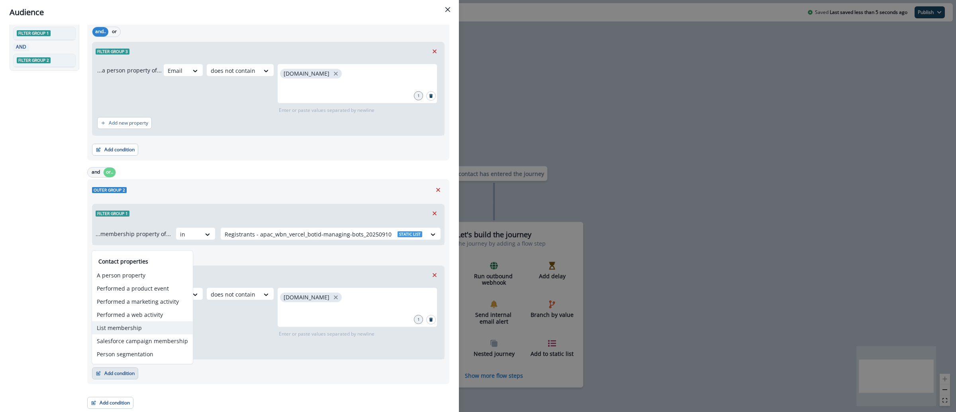
click at [130, 332] on button "List membership" at bounding box center [142, 327] width 101 height 13
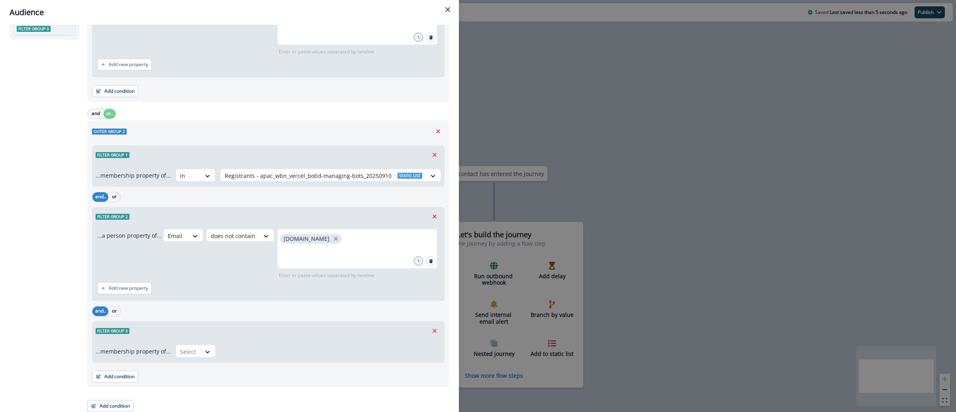
scroll to position [212, 0]
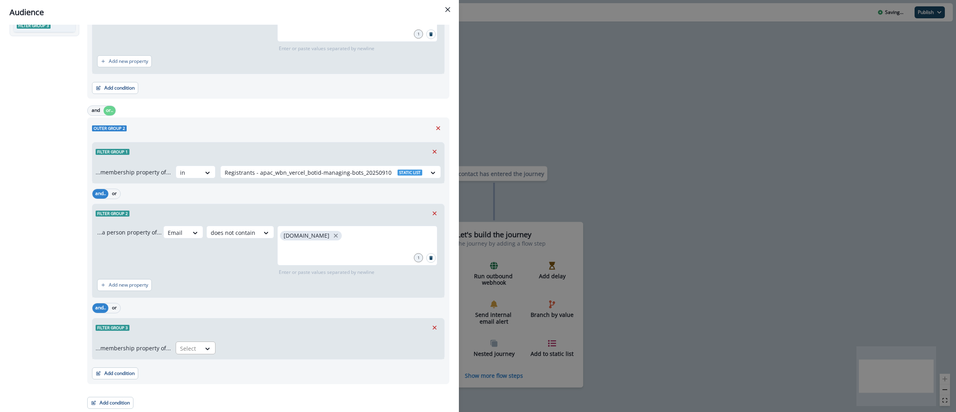
drag, startPoint x: 192, startPoint y: 345, endPoint x: 194, endPoint y: 353, distance: 8.3
click at [192, 346] on div at bounding box center [188, 349] width 17 height 10
click at [197, 365] on div "not in" at bounding box center [193, 366] width 40 height 15
click at [236, 343] on div "Select" at bounding box center [323, 348] width 205 height 13
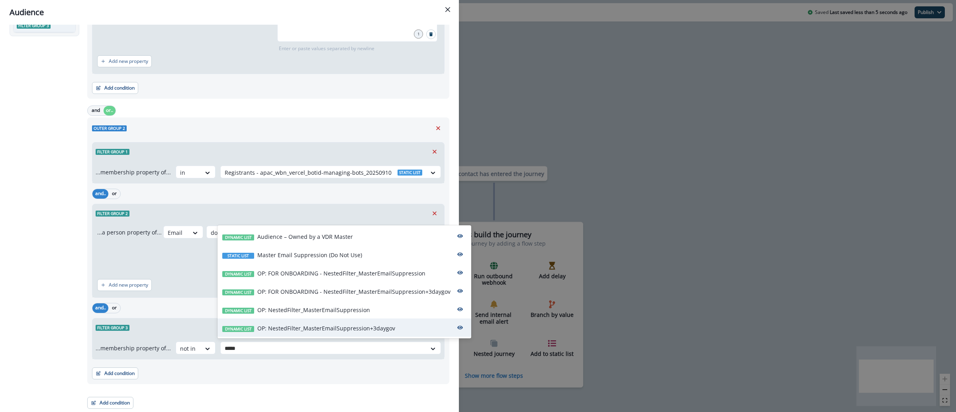
type input "******"
click at [317, 332] on p "OP: NestedFilter_MasterEmailSuppression+3daygov" at bounding box center [326, 328] width 138 height 8
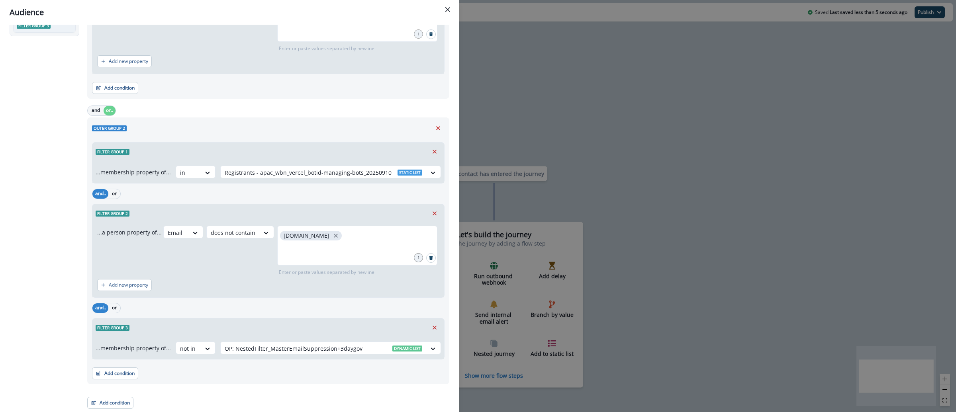
drag, startPoint x: 70, startPoint y: 271, endPoint x: 74, endPoint y: 272, distance: 4.4
click at [70, 271] on div "All contact s who have, Outer group 1 Filter group 1 AND Filter group 2 AND Fil…" at bounding box center [46, 120] width 73 height 577
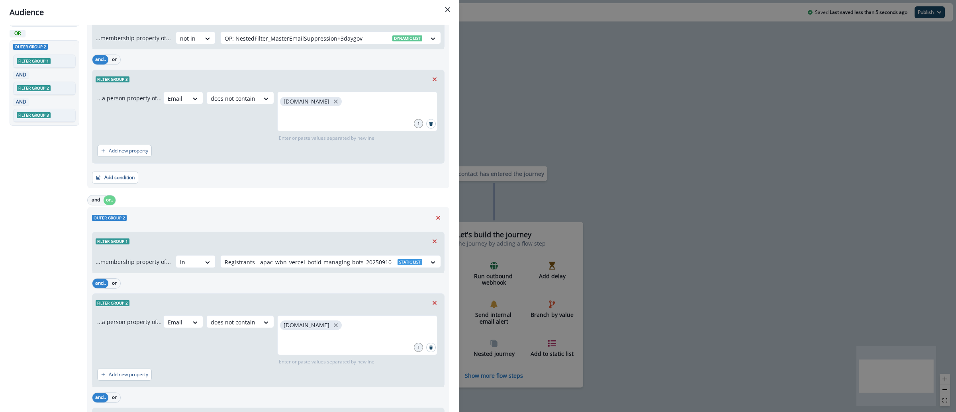
scroll to position [0, 0]
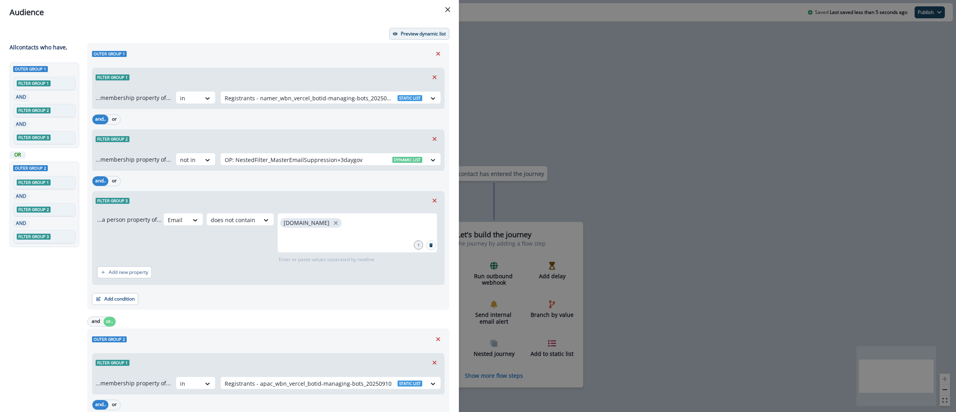
click at [426, 37] on button "Preview dynamic list" at bounding box center [419, 34] width 60 height 12
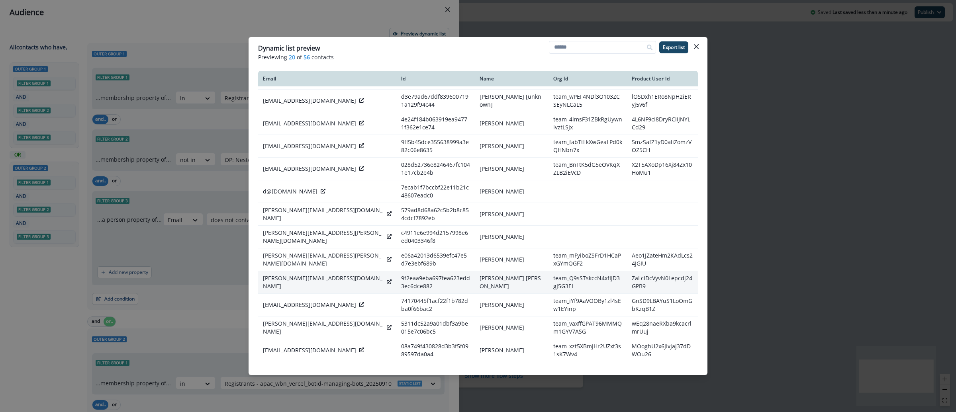
scroll to position [183, 0]
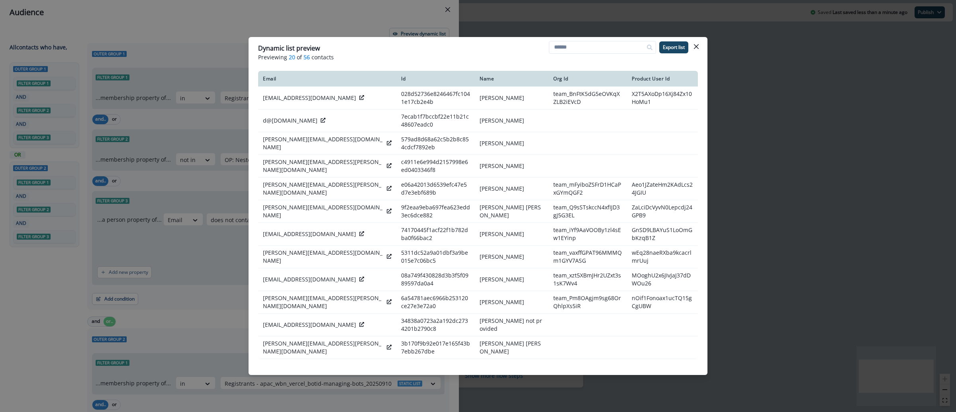
click at [781, 160] on div "Dynamic list preview Previewing 20 of 56 contacts Export list Email Id Name Org…" at bounding box center [478, 206] width 956 height 412
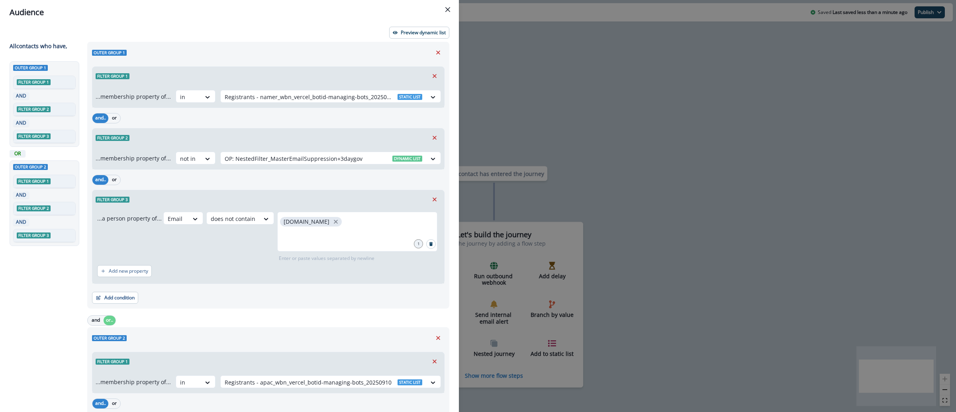
scroll to position [0, 0]
click at [541, 99] on div "Audience Preview dynamic list All contact s who have, Outer group 1 Filter grou…" at bounding box center [478, 206] width 956 height 412
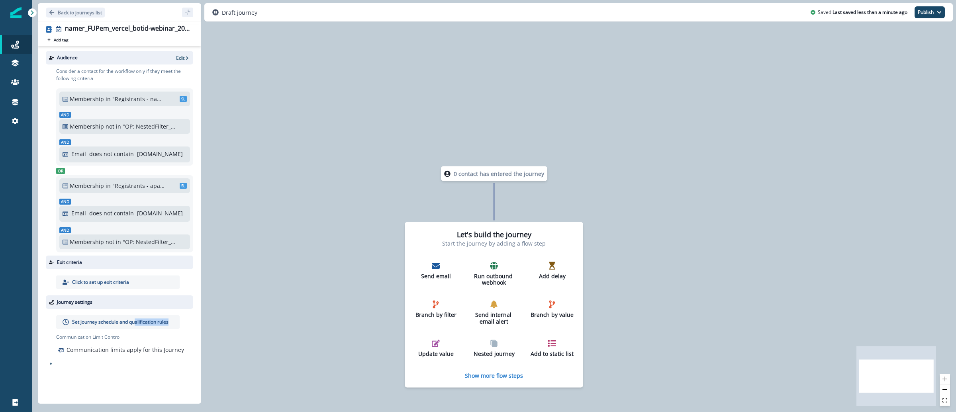
click at [136, 326] on div "Set journey schedule and qualification rules" at bounding box center [117, 322] width 123 height 14
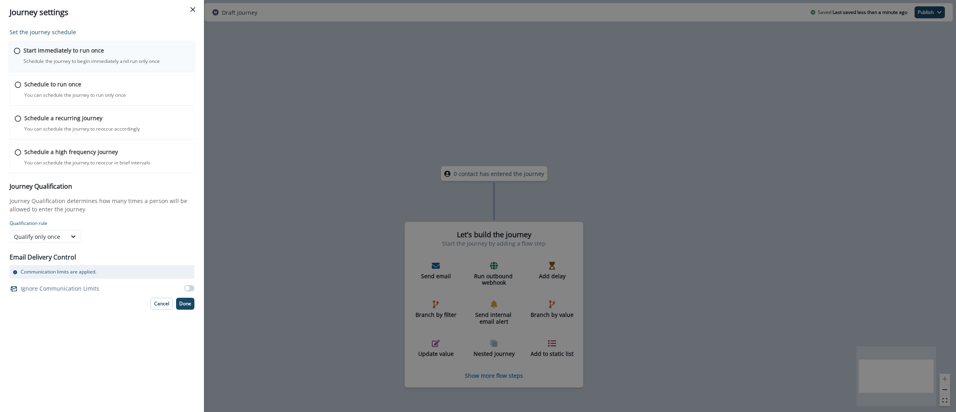
click at [80, 62] on p "Schedule the journey to begin immediately and run only once" at bounding box center [91, 61] width 136 height 7
click at [185, 307] on button "Done" at bounding box center [185, 303] width 18 height 12
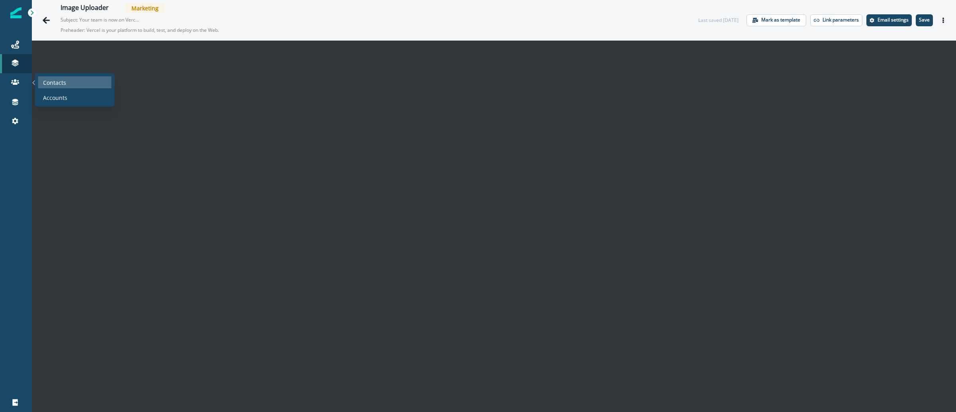
click at [66, 84] on div "Contacts" at bounding box center [74, 82] width 73 height 12
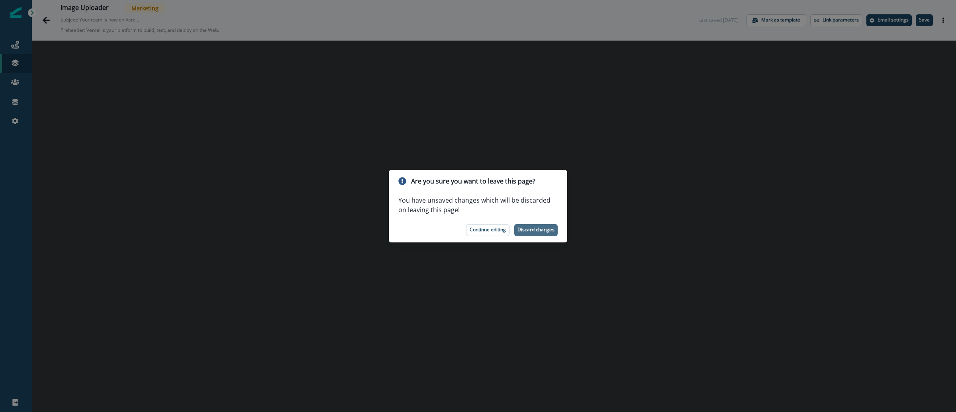
click at [543, 230] on p "Discard changes" at bounding box center [535, 230] width 37 height 6
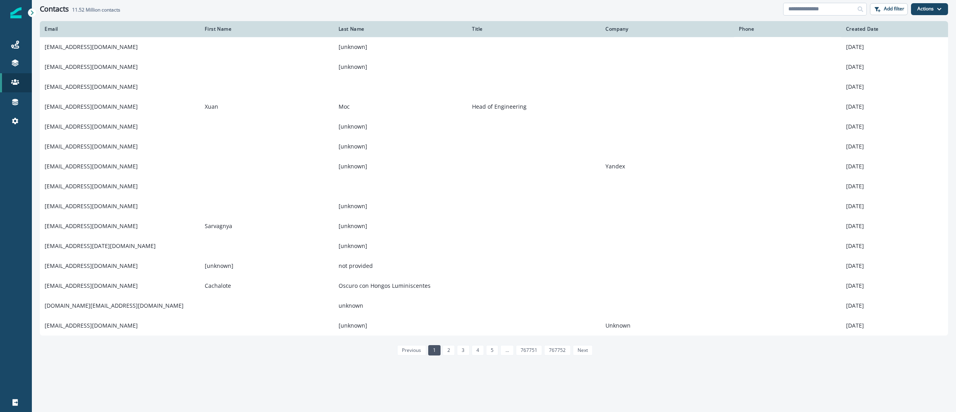
click at [824, 13] on input at bounding box center [825, 9] width 84 height 13
paste input "**********"
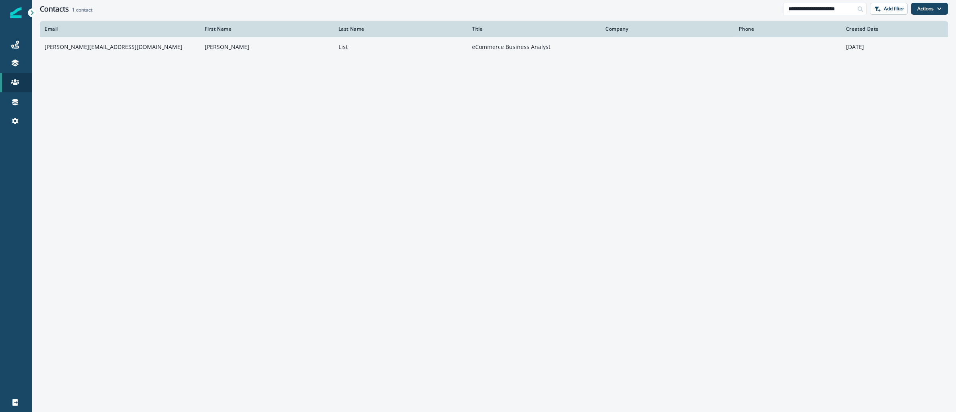
type input "**********"
click at [70, 48] on td "andrea.list@audi.com.mx" at bounding box center [120, 47] width 160 height 20
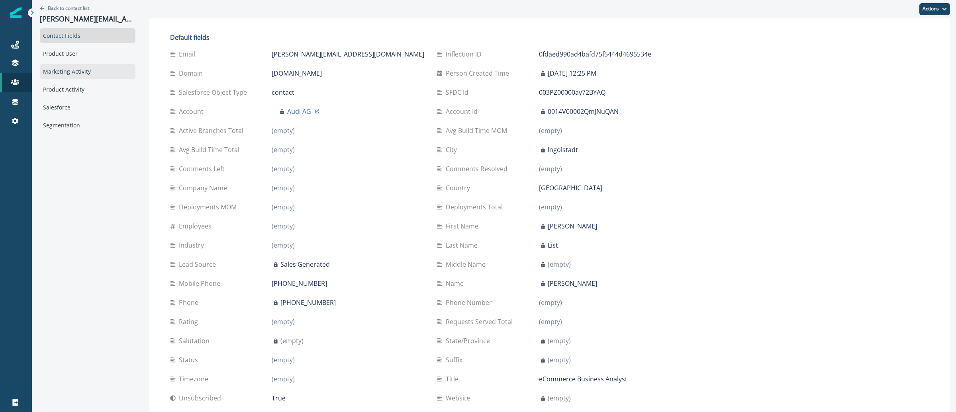
click at [94, 67] on div "Marketing Activity" at bounding box center [88, 71] width 96 height 15
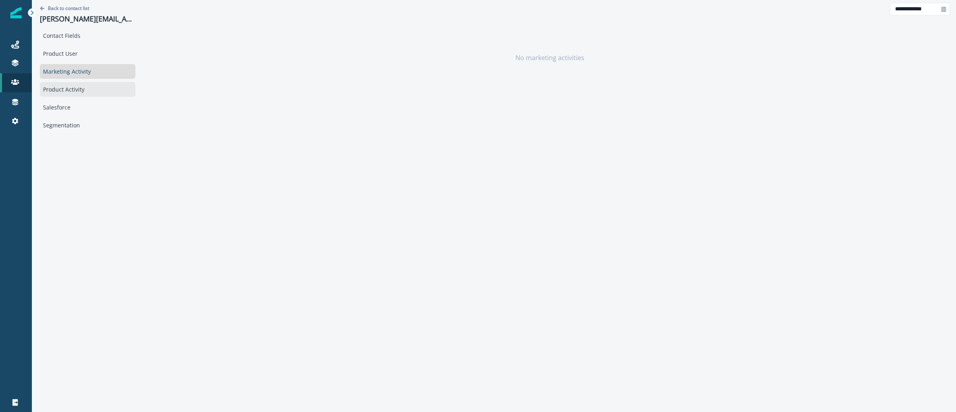
click at [94, 86] on div "Product Activity" at bounding box center [88, 89] width 96 height 15
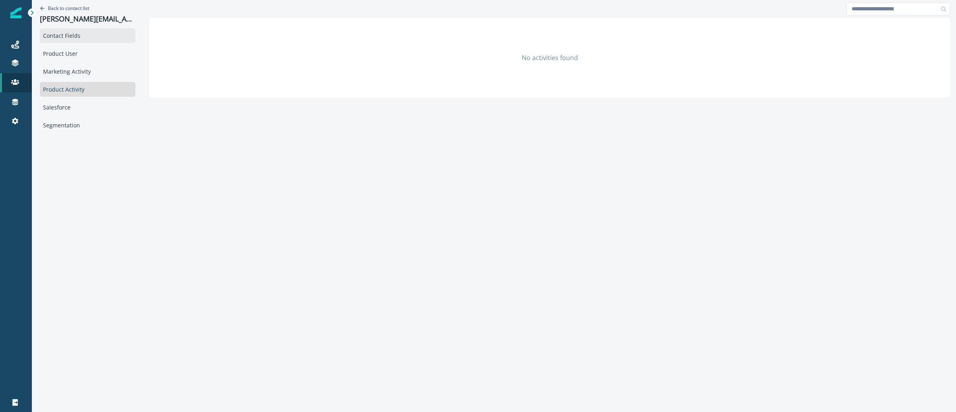
click at [86, 40] on div "Contact Fields" at bounding box center [88, 35] width 96 height 15
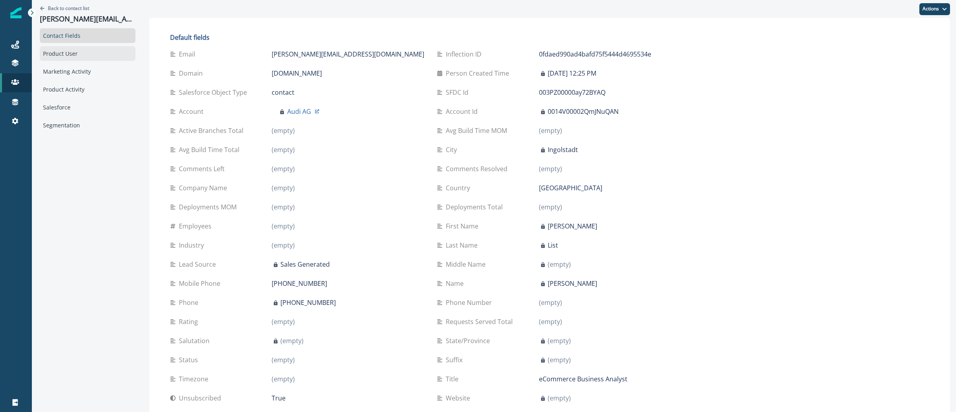
click at [86, 48] on div "Product User" at bounding box center [88, 53] width 96 height 15
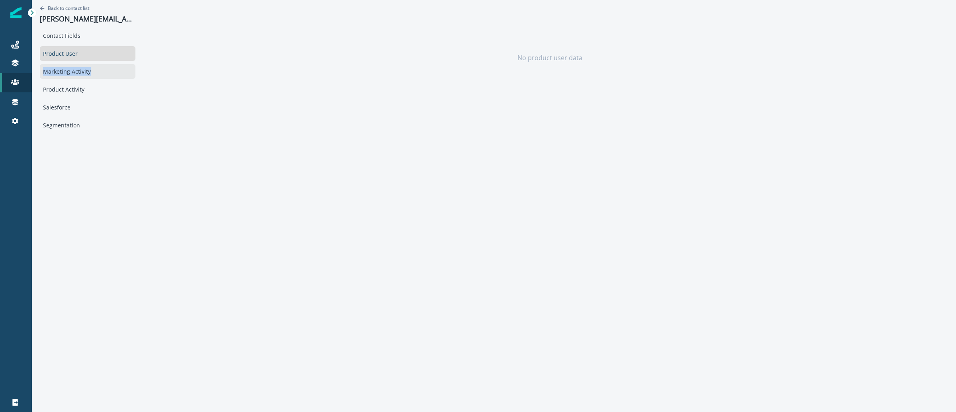
click at [92, 67] on div "Marketing Activity" at bounding box center [88, 71] width 96 height 15
click at [90, 41] on div "Contact Fields" at bounding box center [88, 35] width 96 height 15
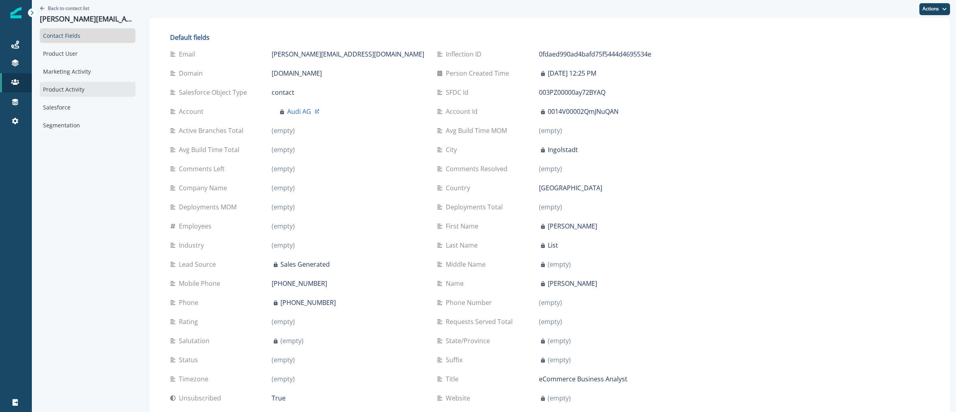
click at [98, 90] on div "Product Activity" at bounding box center [88, 89] width 96 height 15
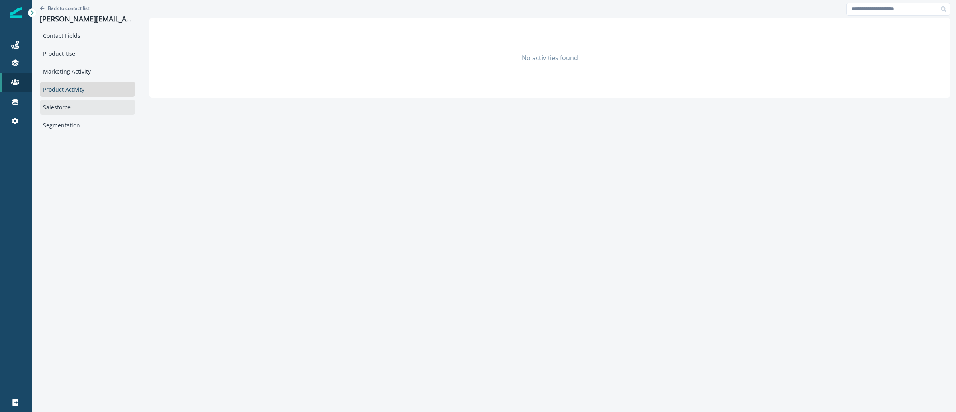
click at [93, 110] on div "Salesforce" at bounding box center [88, 107] width 96 height 15
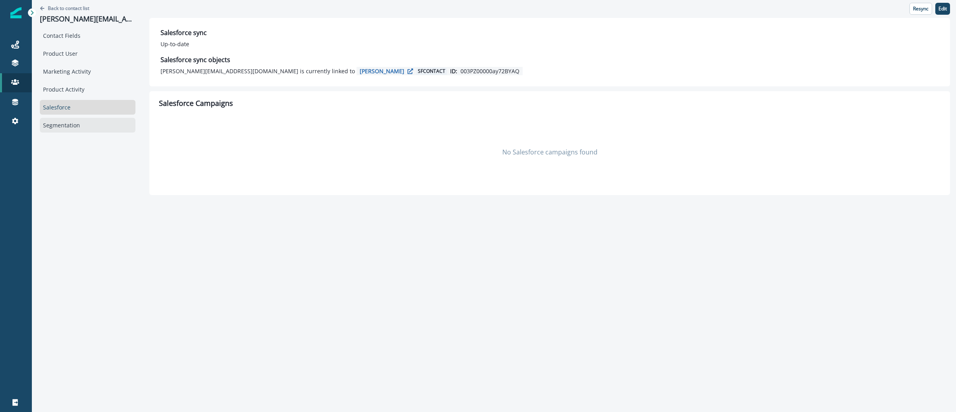
click at [90, 124] on div "Segmentation" at bounding box center [88, 125] width 96 height 15
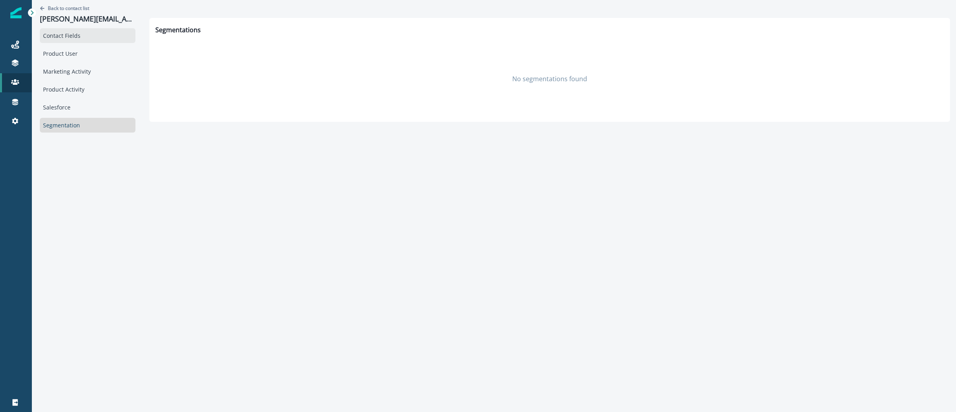
click at [90, 39] on div "Contact Fields" at bounding box center [88, 35] width 96 height 15
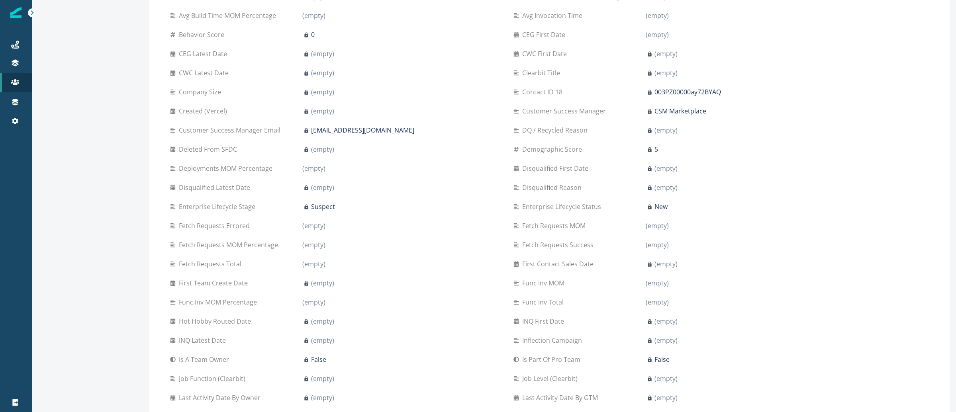
scroll to position [849, 0]
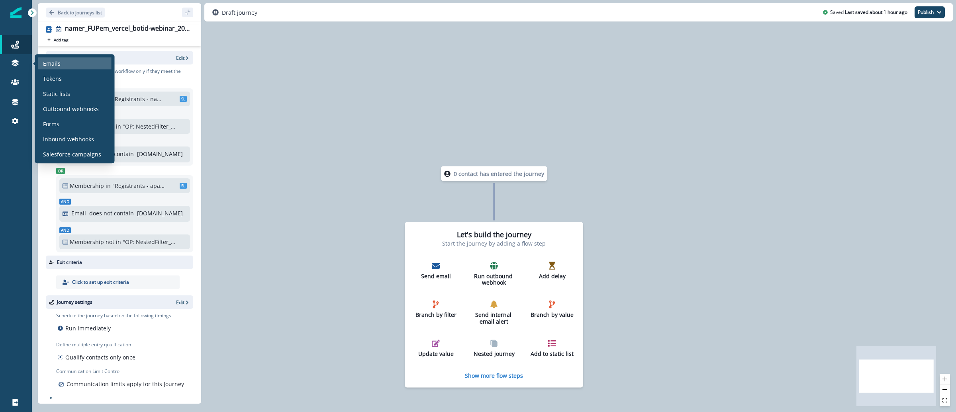
click at [77, 63] on div "Emails" at bounding box center [74, 63] width 73 height 12
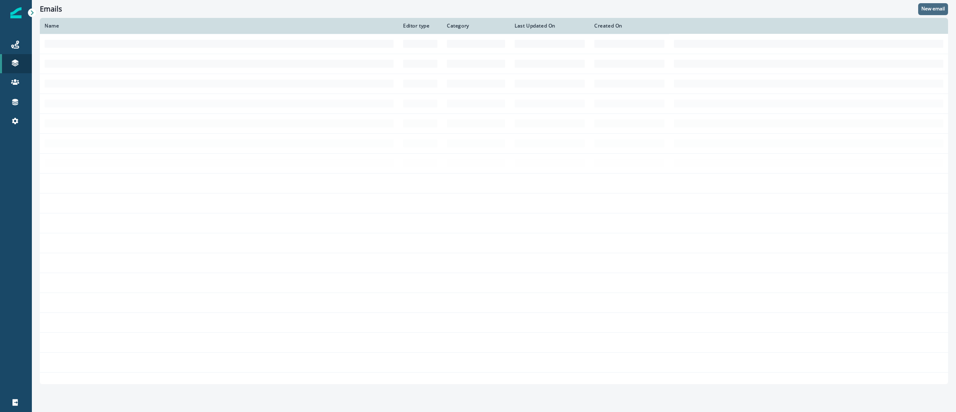
click at [923, 11] on p "New email" at bounding box center [932, 9] width 23 height 6
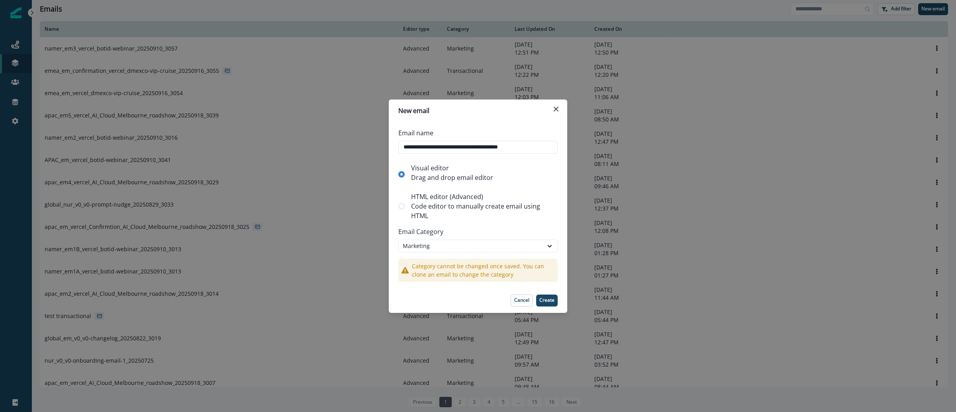
click at [481, 197] on p "HTML editor (Advanced)" at bounding box center [482, 197] width 143 height 10
type input "**********"
click at [536, 296] on button "Create" at bounding box center [547, 301] width 22 height 12
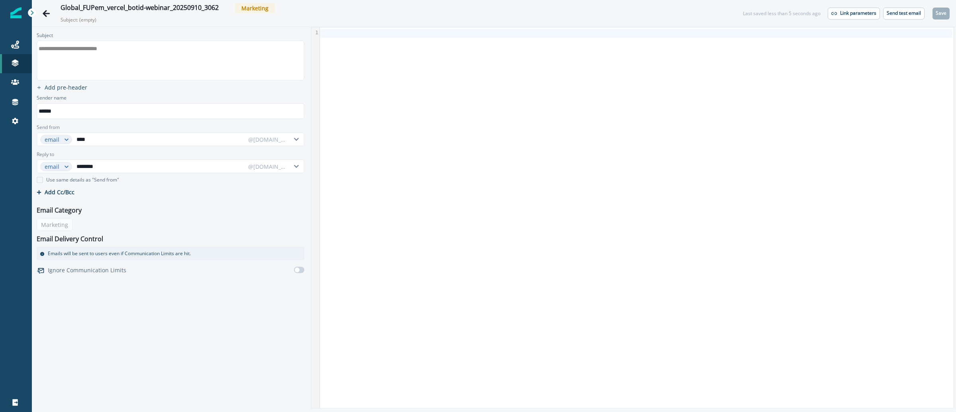
click at [222, 63] on div "**********" at bounding box center [170, 60] width 266 height 39
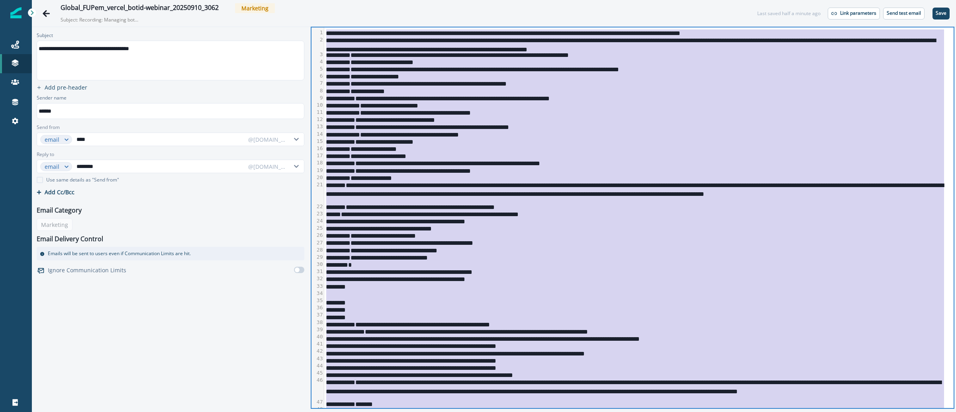
click at [546, 198] on div "**********" at bounding box center [634, 192] width 620 height 22
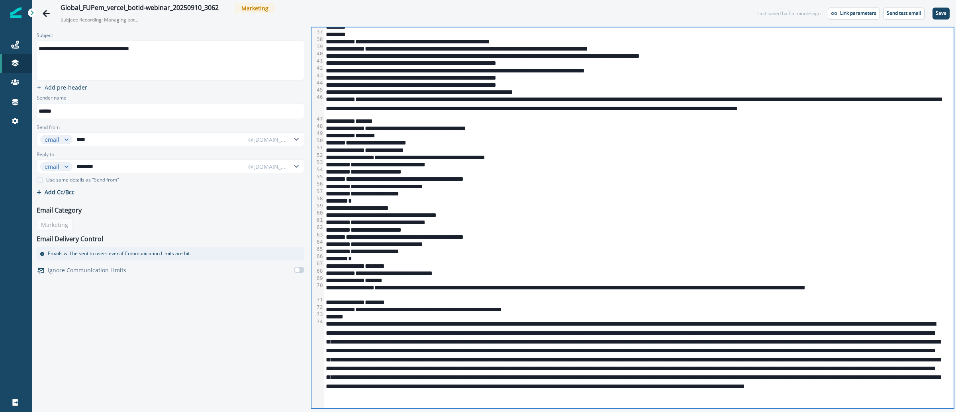
scroll to position [653, 0]
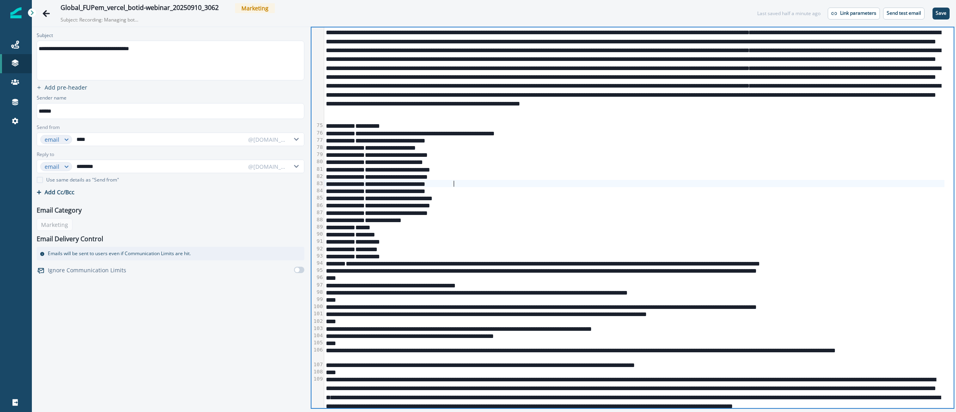
click at [602, 186] on div "**********" at bounding box center [634, 183] width 620 height 7
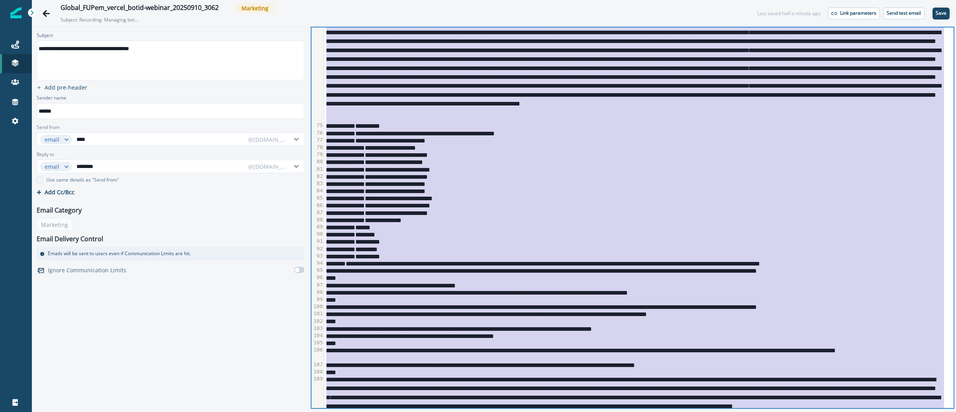
copy div "**********"
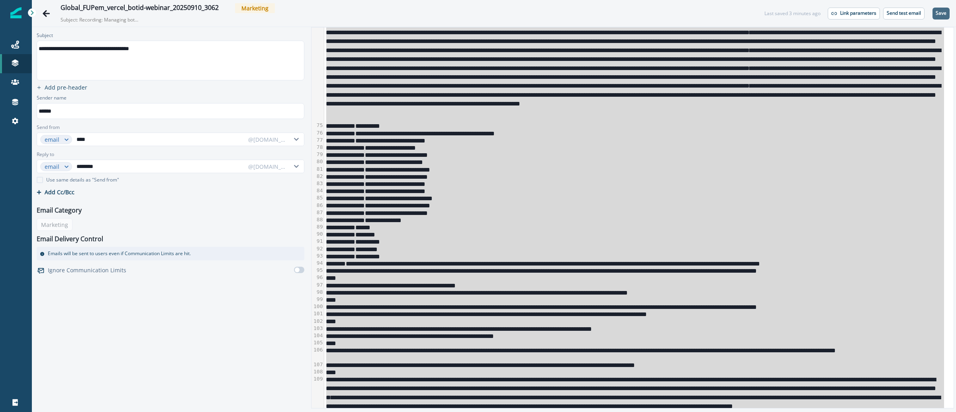
click at [939, 12] on p "Save" at bounding box center [940, 13] width 11 height 6
click at [890, 16] on button "Send test email" at bounding box center [903, 14] width 41 height 12
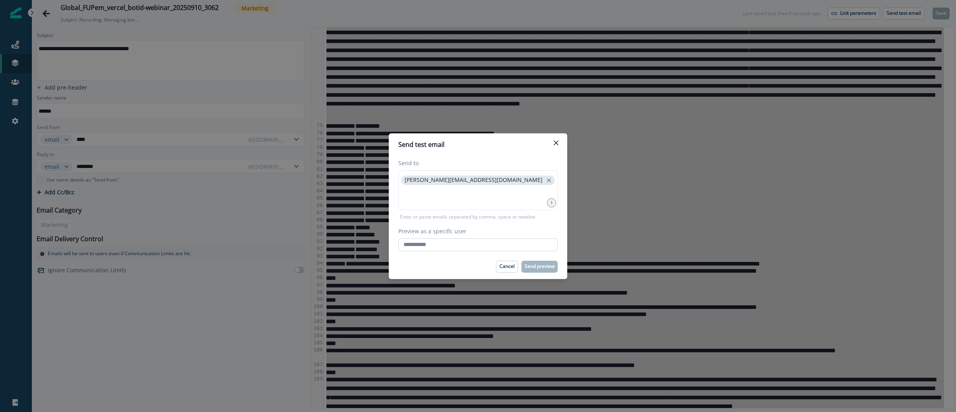
click at [466, 239] on input "Preview as a specific user" at bounding box center [477, 245] width 159 height 13
type input "**********"
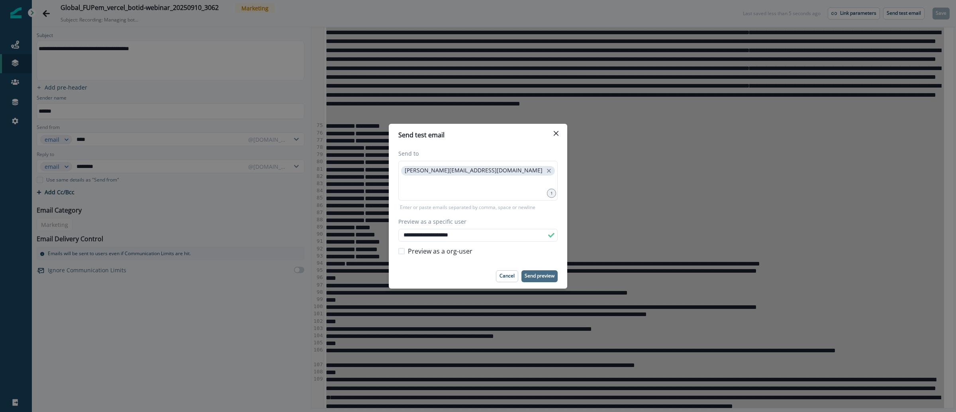
click at [542, 275] on p "Send preview" at bounding box center [539, 276] width 30 height 6
click at [633, 172] on div "**********" at bounding box center [478, 206] width 956 height 412
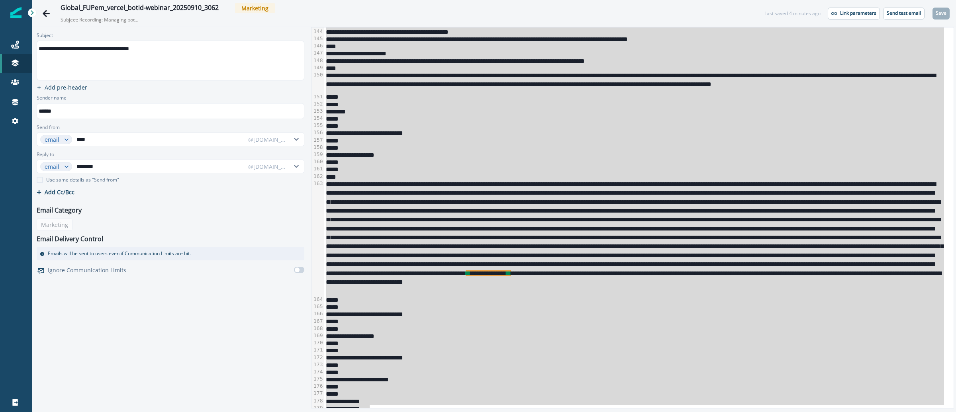
scroll to position [1481, 0]
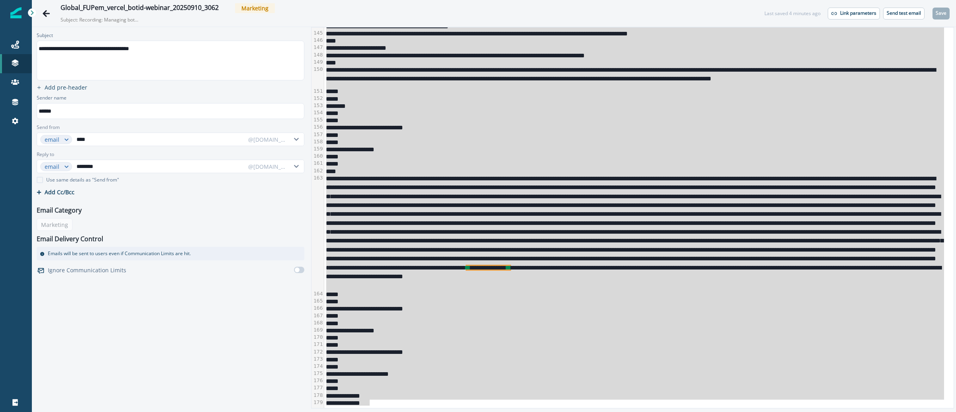
click at [641, 307] on div "**********" at bounding box center [634, 308] width 620 height 7
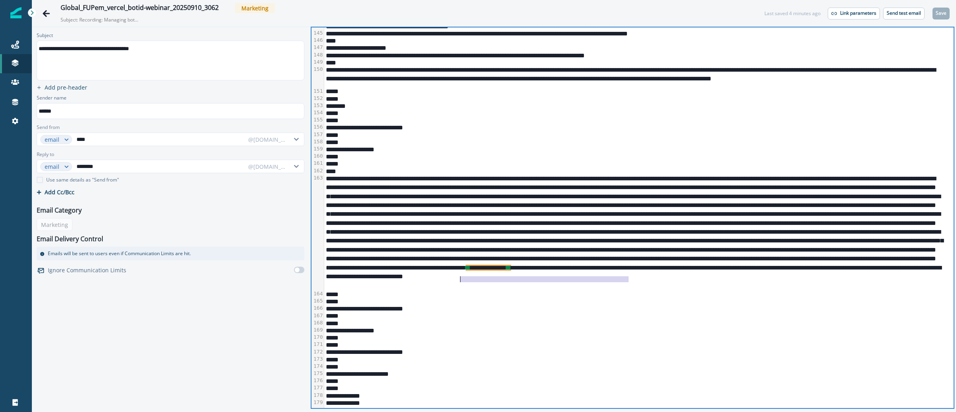
drag, startPoint x: 630, startPoint y: 281, endPoint x: 450, endPoint y: 277, distance: 180.4
click at [450, 277] on div "**********" at bounding box center [634, 232] width 620 height 116
click at [636, 282] on div "**********" at bounding box center [634, 232] width 620 height 116
drag, startPoint x: 632, startPoint y: 281, endPoint x: 385, endPoint y: 279, distance: 247.3
click at [385, 279] on div "**********" at bounding box center [634, 232] width 620 height 116
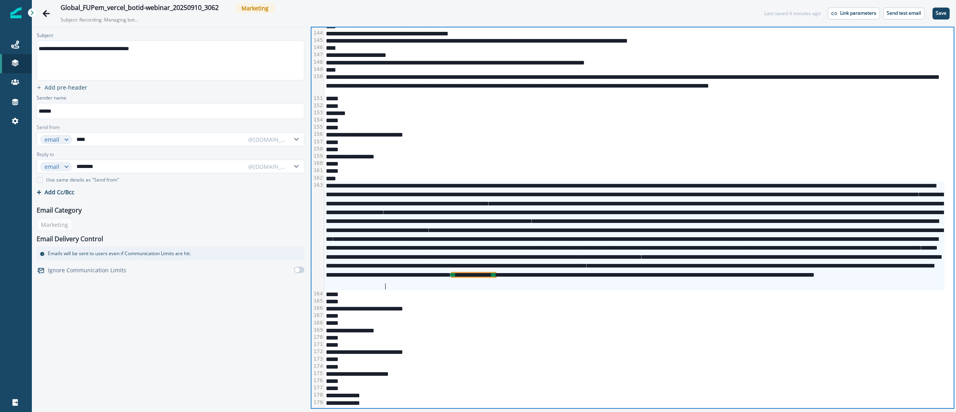
scroll to position [1474, 0]
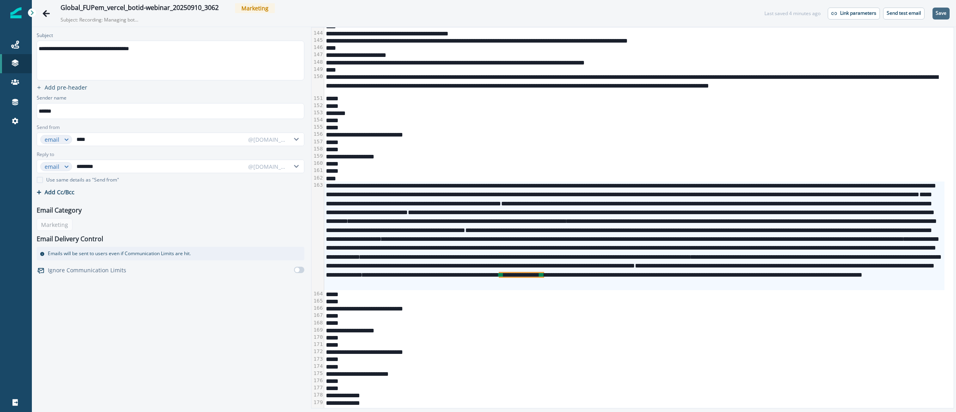
click at [936, 17] on button "Save" at bounding box center [940, 14] width 17 height 12
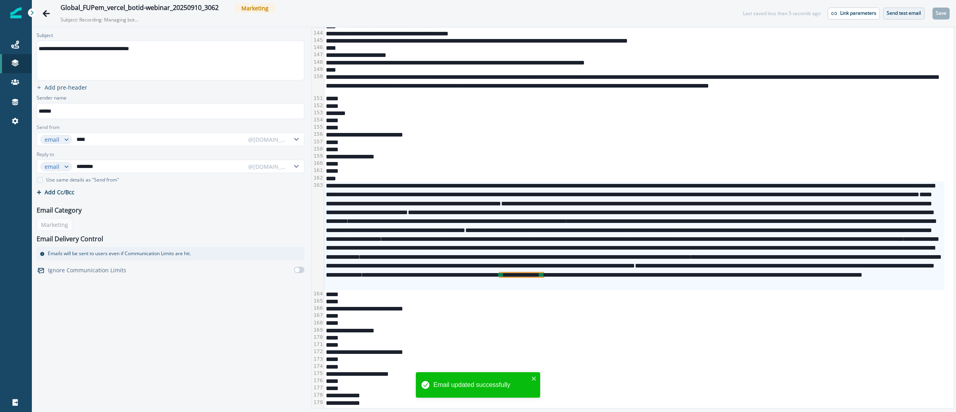
click at [911, 13] on p "Send test email" at bounding box center [903, 13] width 34 height 6
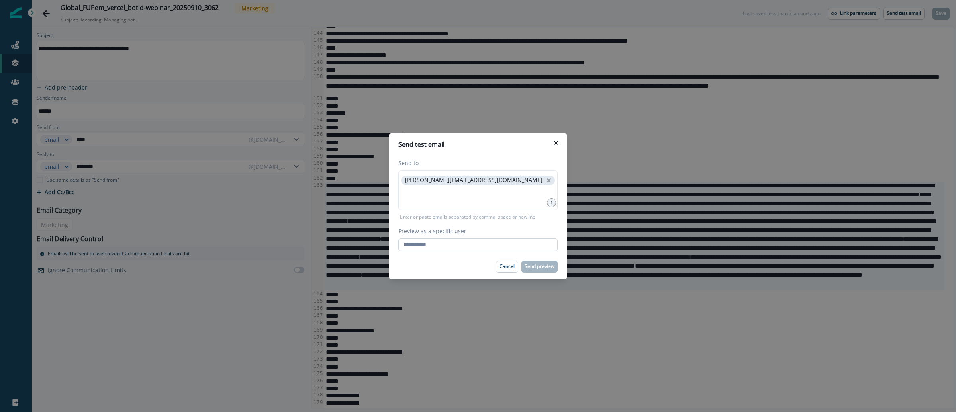
click at [438, 246] on input "Preview as a specific user" at bounding box center [477, 245] width 159 height 13
type input "**********"
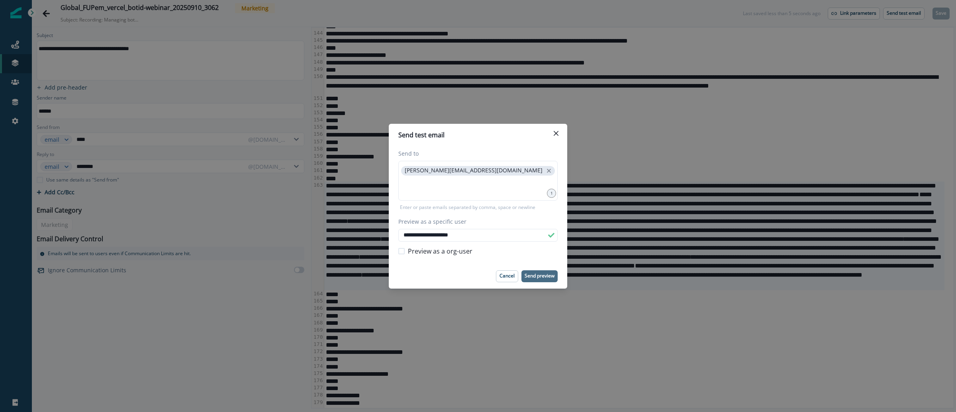
click at [534, 280] on button "Send preview" at bounding box center [539, 276] width 36 height 12
click at [598, 107] on div "**********" at bounding box center [478, 206] width 956 height 412
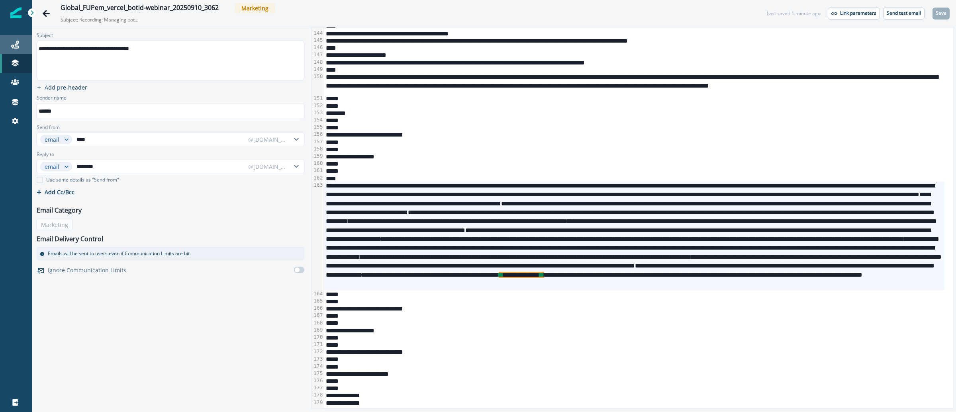
click at [20, 41] on div "Journeys" at bounding box center [15, 45] width 25 height 10
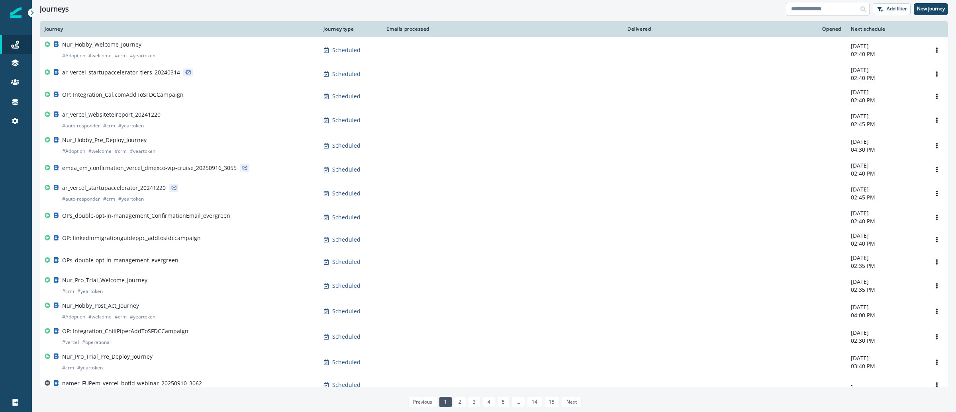
click at [830, 10] on input at bounding box center [828, 9] width 84 height 13
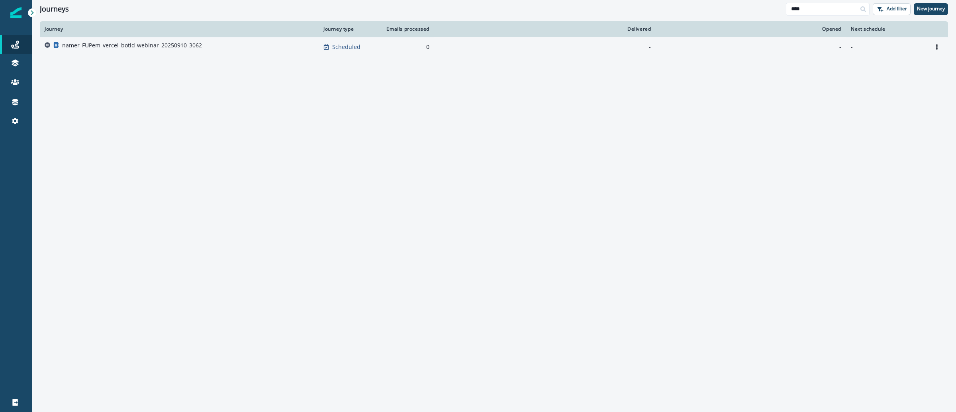
type input "****"
click at [128, 45] on p "namer_FUPem_vercel_botid-webinar_20250910_3062" at bounding box center [132, 45] width 140 height 8
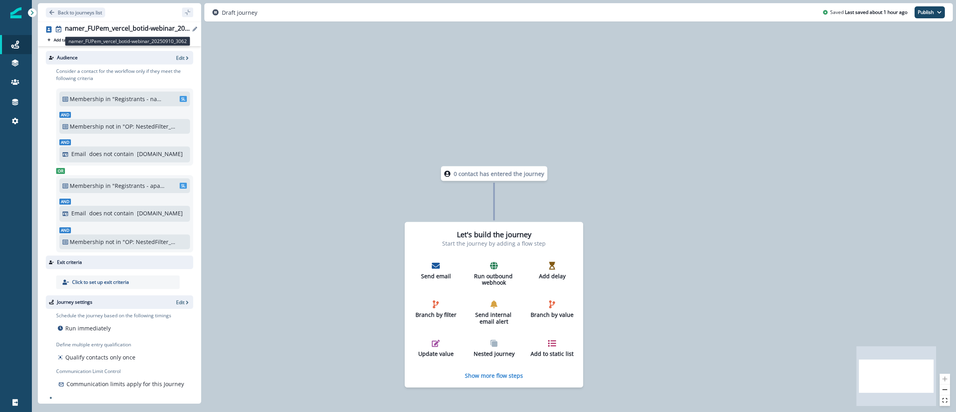
click at [87, 29] on div "namer_FUPem_vercel_botid-webinar_20250910_3062" at bounding box center [127, 29] width 125 height 9
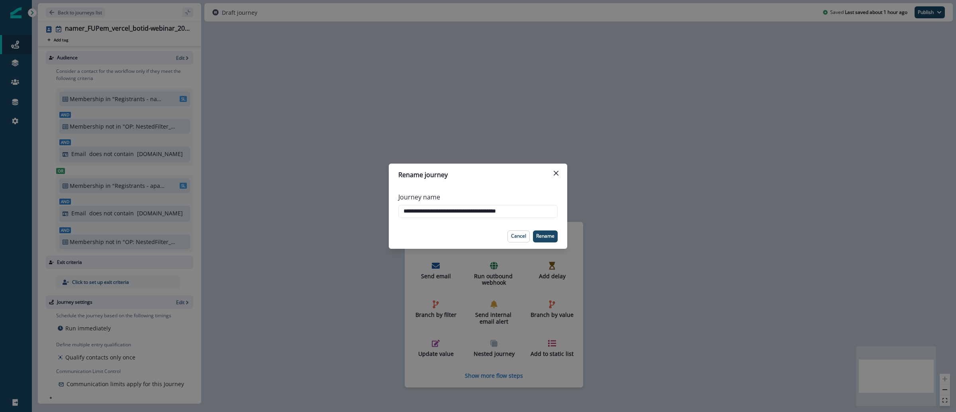
drag, startPoint x: 422, startPoint y: 211, endPoint x: 376, endPoint y: 207, distance: 45.5
click at [376, 207] on div "**********" at bounding box center [478, 206] width 956 height 412
type input "**********"
click at [553, 237] on p "Rename" at bounding box center [545, 236] width 18 height 6
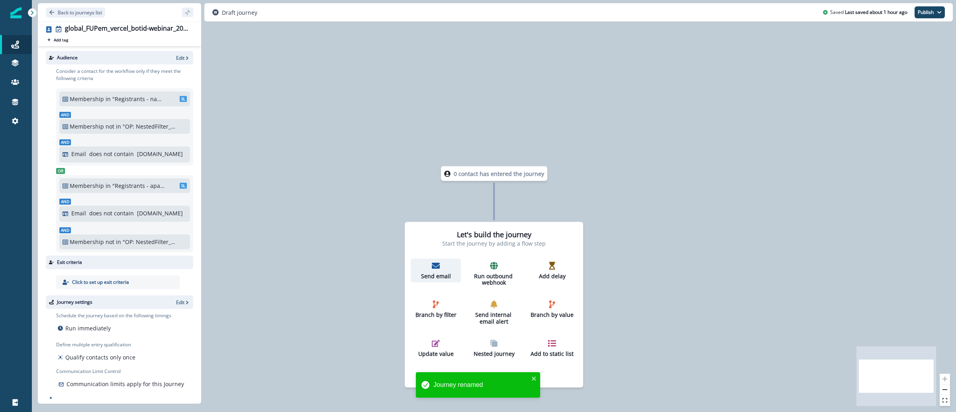
click at [444, 271] on div "Send email" at bounding box center [436, 271] width 44 height 18
click at [438, 274] on p "Send email" at bounding box center [436, 276] width 44 height 7
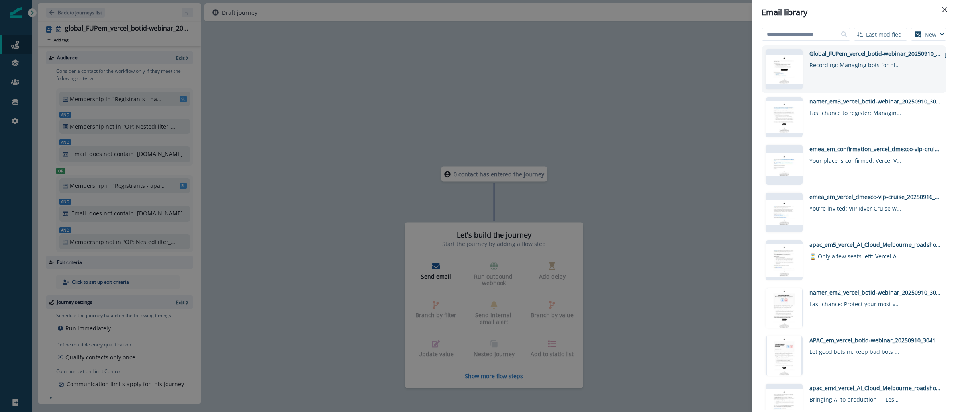
click at [882, 70] on div "Global_FUPem_vercel_botid-webinar_20250910_3062 Recording: Managing bots for hi…" at bounding box center [874, 69] width 131 height 40
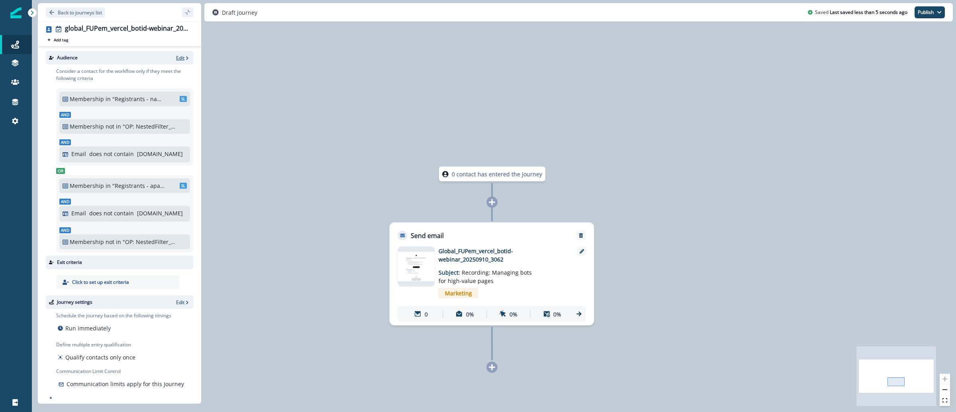
click at [184, 57] on icon "button" at bounding box center [187, 58] width 6 height 6
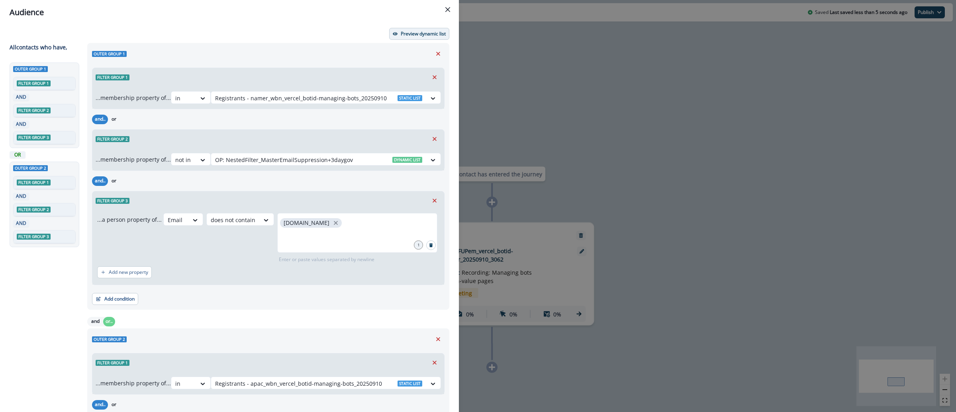
click at [401, 32] on p "Preview dynamic list" at bounding box center [423, 34] width 45 height 6
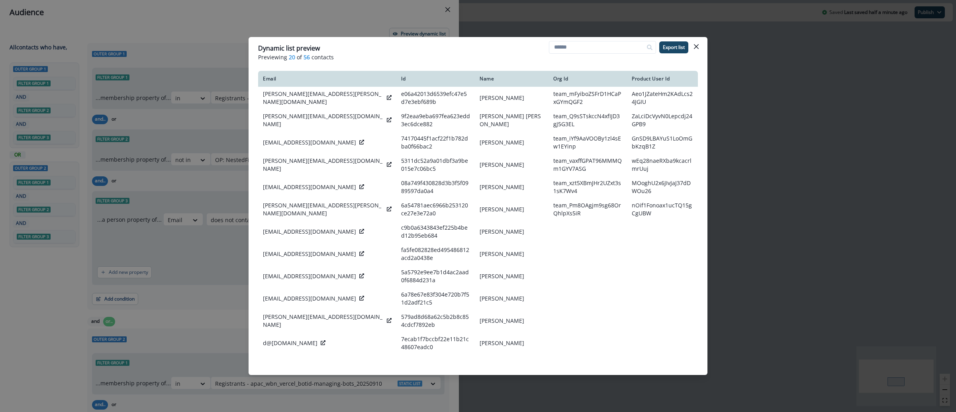
click at [760, 94] on div "Dynamic list preview Previewing 20 of 56 contacts Export list Email Id Name Org…" at bounding box center [478, 206] width 956 height 412
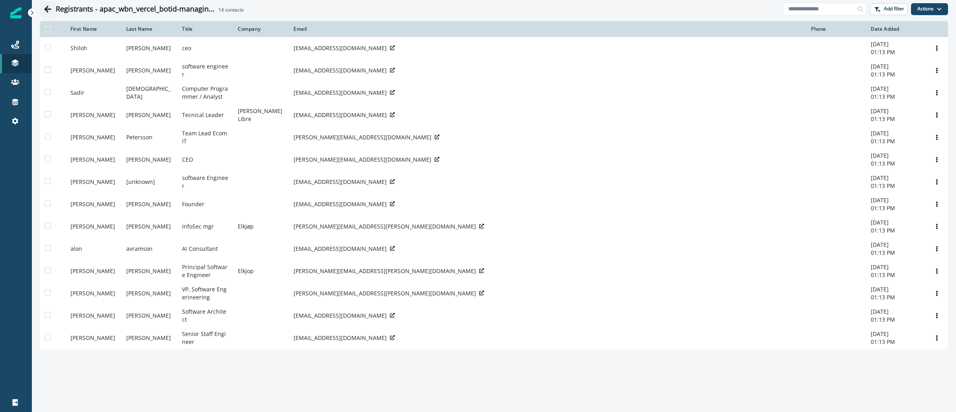
click at [46, 9] on icon "Go back" at bounding box center [47, 9] width 7 height 7
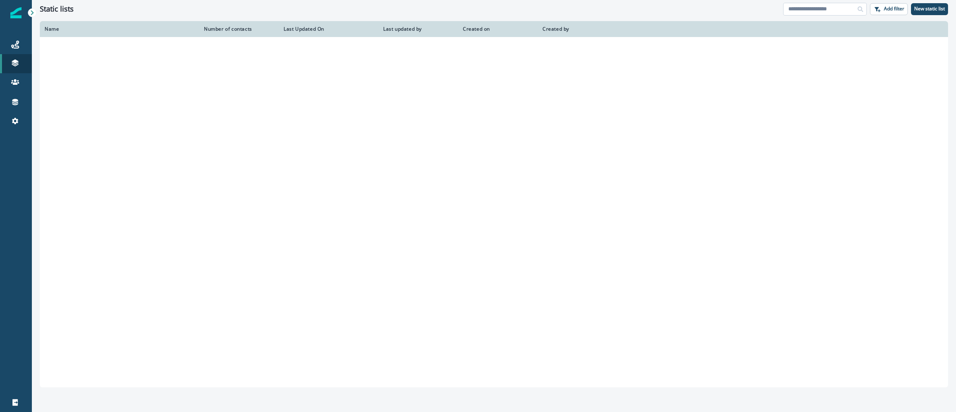
click at [836, 15] on input at bounding box center [825, 9] width 84 height 13
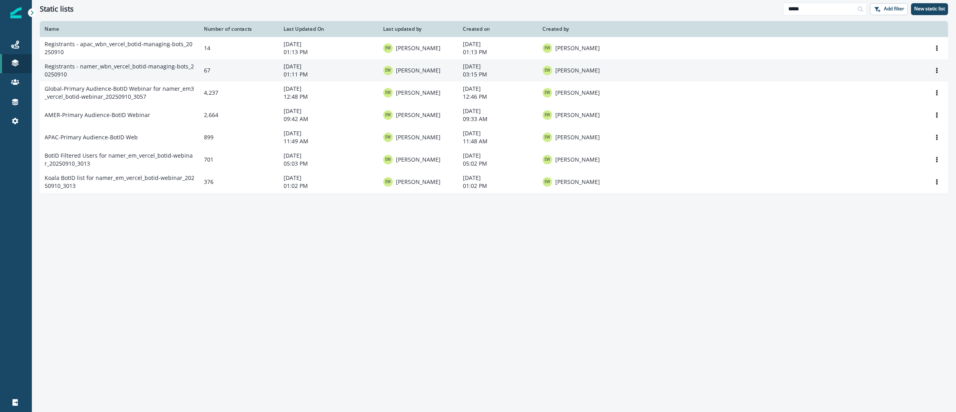
type input "*****"
click at [163, 66] on td "Registrants - namer_wbn_vercel_botid-managing-bots_20250910" at bounding box center [119, 70] width 159 height 22
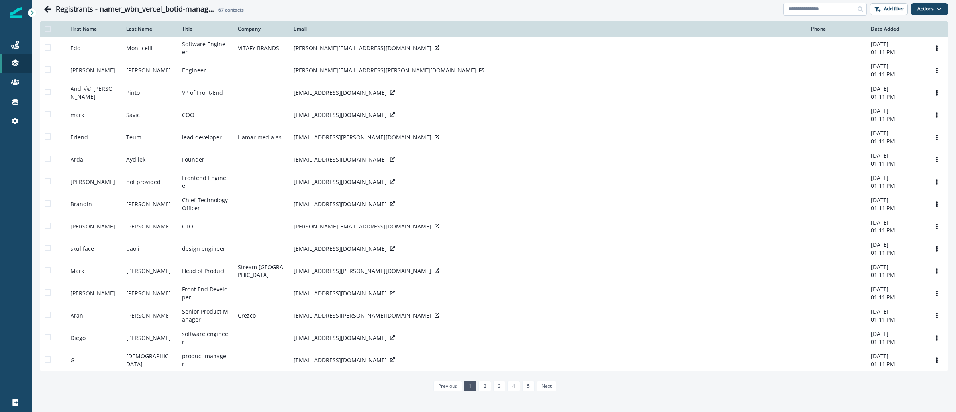
click at [807, 8] on input at bounding box center [825, 9] width 84 height 13
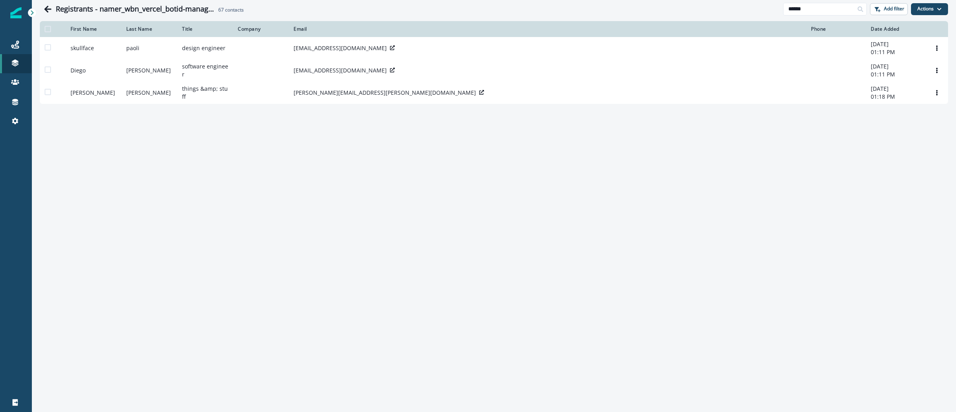
type input "******"
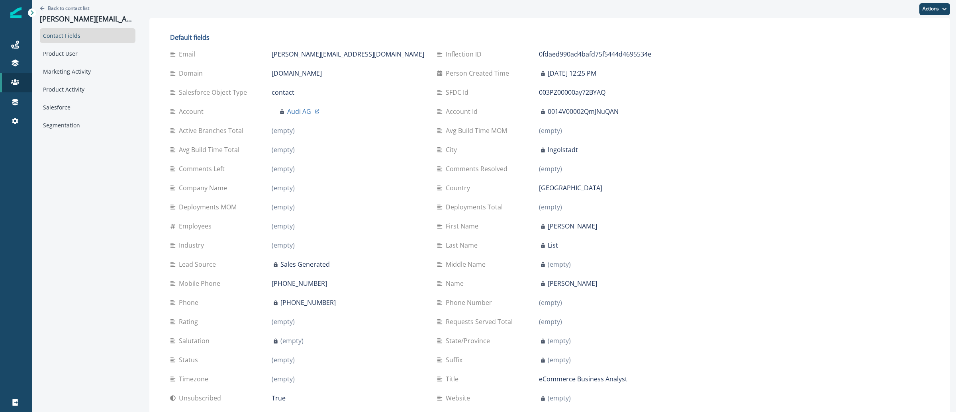
scroll to position [849, 0]
